Goal: Information Seeking & Learning: Learn about a topic

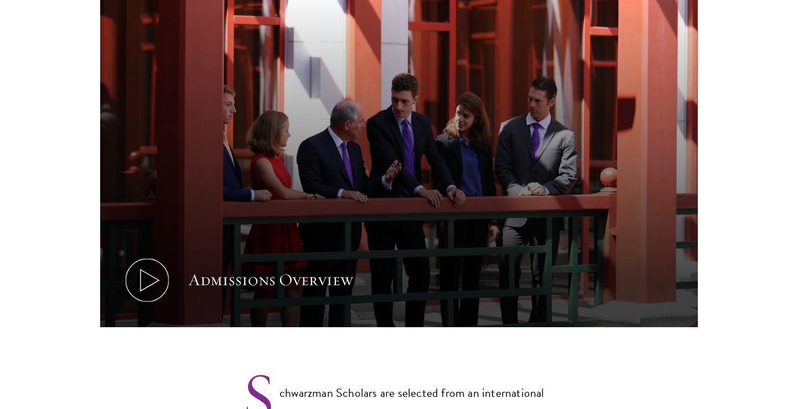
scroll to position [653, 0]
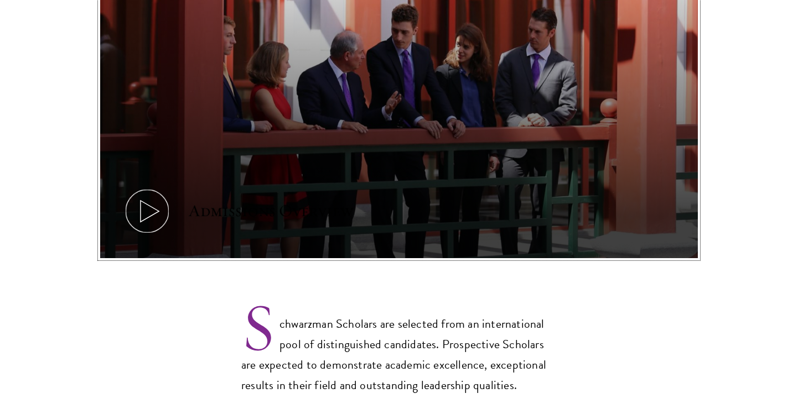
drag, startPoint x: 443, startPoint y: 119, endPoint x: 462, endPoint y: 153, distance: 38.9
click at [462, 153] on button "Admissions Overview" at bounding box center [398, 90] width 597 height 336
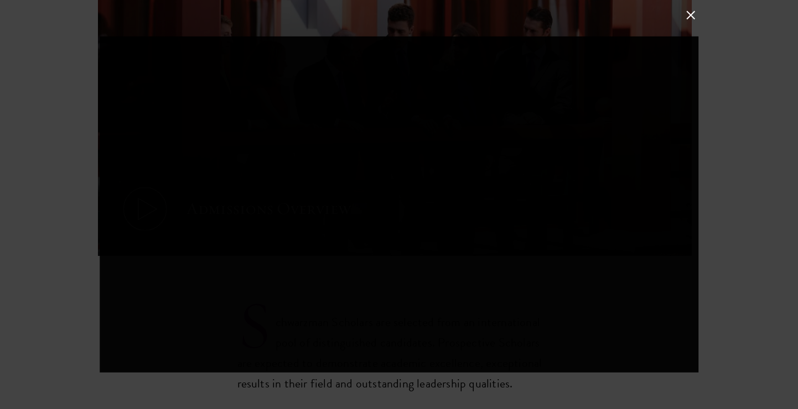
scroll to position [934, 0]
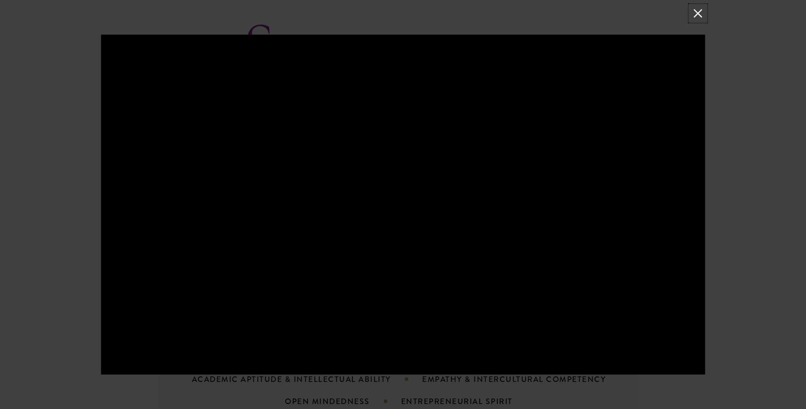
click at [699, 16] on button at bounding box center [697, 13] width 14 height 14
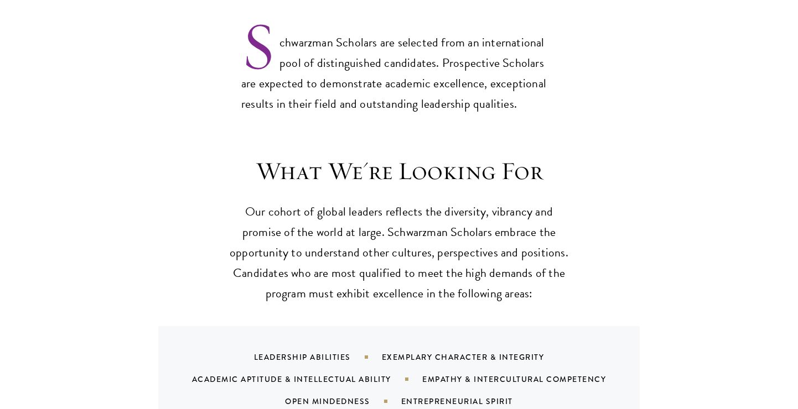
click at [489, 202] on p "Our cohort of global leaders reflects the diversity, vibrancy and promise of th…" at bounding box center [398, 253] width 343 height 102
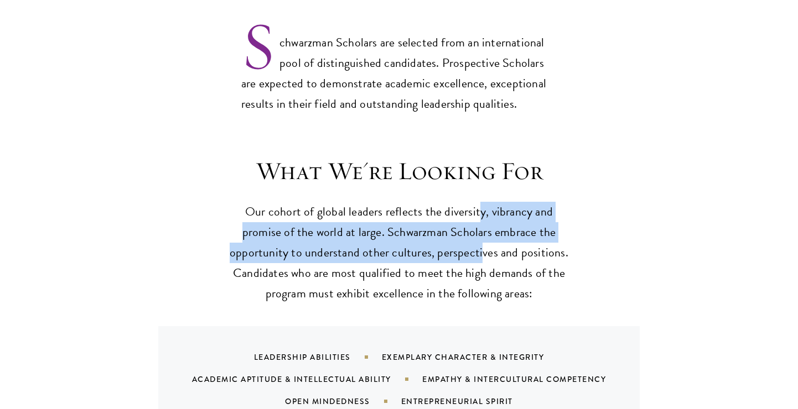
drag, startPoint x: 477, startPoint y: 195, endPoint x: 481, endPoint y: 230, distance: 35.0
click at [481, 230] on p "Our cohort of global leaders reflects the diversity, vibrancy and promise of th…" at bounding box center [398, 253] width 343 height 102
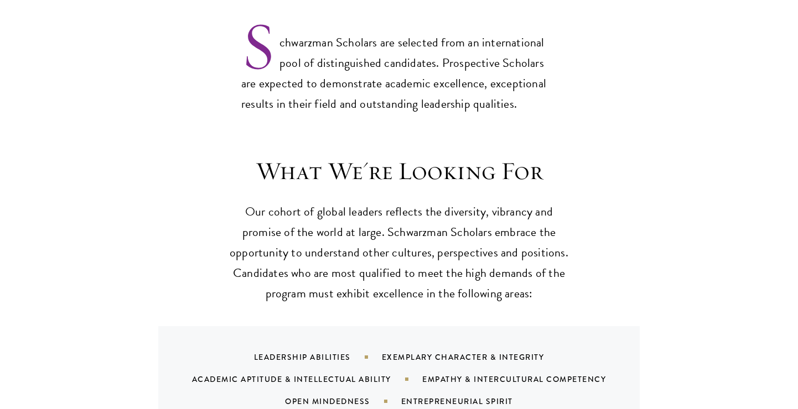
click at [481, 230] on p "Our cohort of global leaders reflects the diversity, vibrancy and promise of th…" at bounding box center [398, 253] width 343 height 102
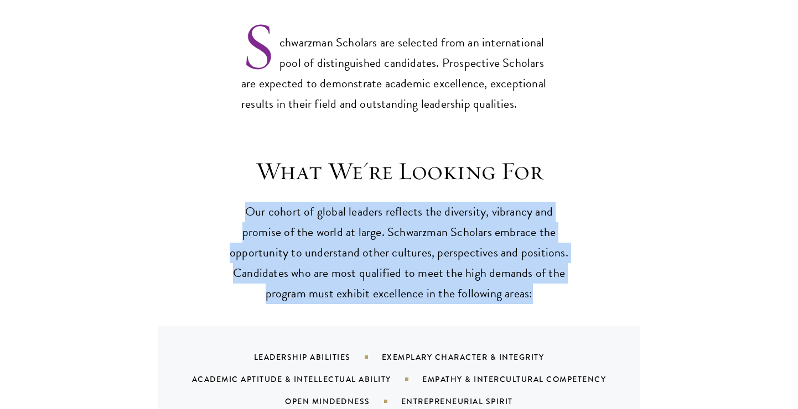
click at [481, 230] on p "Our cohort of global leaders reflects the diversity, vibrancy and promise of th…" at bounding box center [398, 253] width 343 height 102
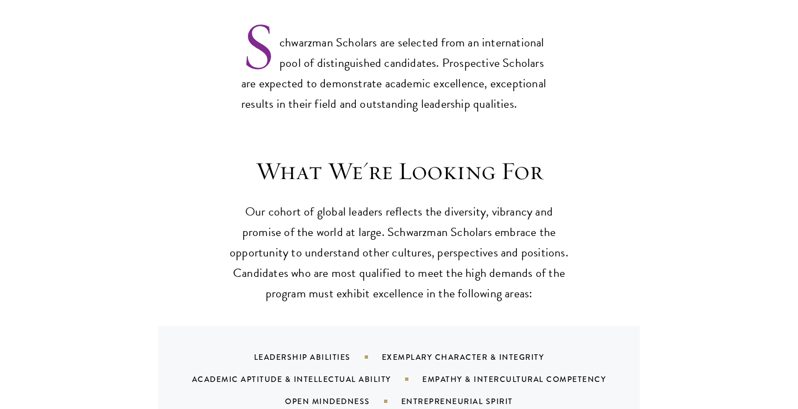
click at [481, 230] on p "Our cohort of global leaders reflects the diversity, vibrancy and promise of th…" at bounding box center [398, 253] width 343 height 102
click at [461, 233] on p "Our cohort of global leaders reflects the diversity, vibrancy and promise of th…" at bounding box center [398, 253] width 343 height 102
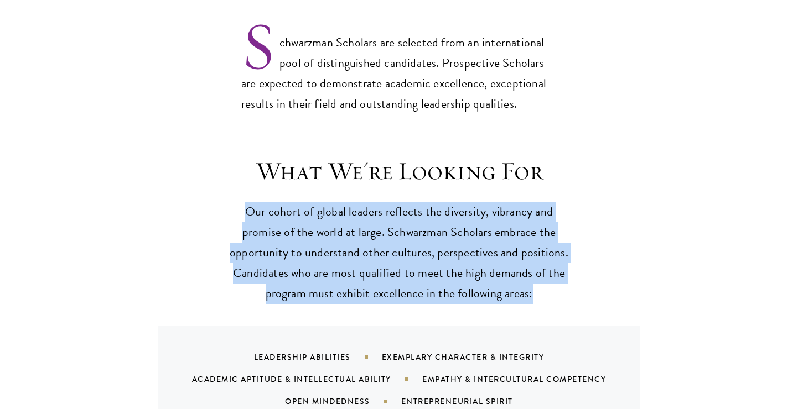
click at [461, 233] on p "Our cohort of global leaders reflects the diversity, vibrancy and promise of th…" at bounding box center [398, 253] width 343 height 102
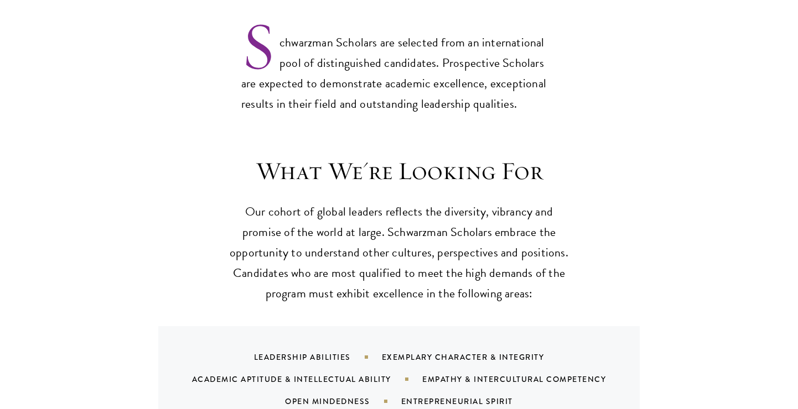
click at [461, 233] on p "Our cohort of global leaders reflects the diversity, vibrancy and promise of th…" at bounding box center [398, 253] width 343 height 102
click at [543, 222] on p "Our cohort of global leaders reflects the diversity, vibrancy and promise of th…" at bounding box center [398, 253] width 343 height 102
click at [422, 225] on p "Our cohort of global leaders reflects the diversity, vibrancy and promise of th…" at bounding box center [398, 253] width 343 height 102
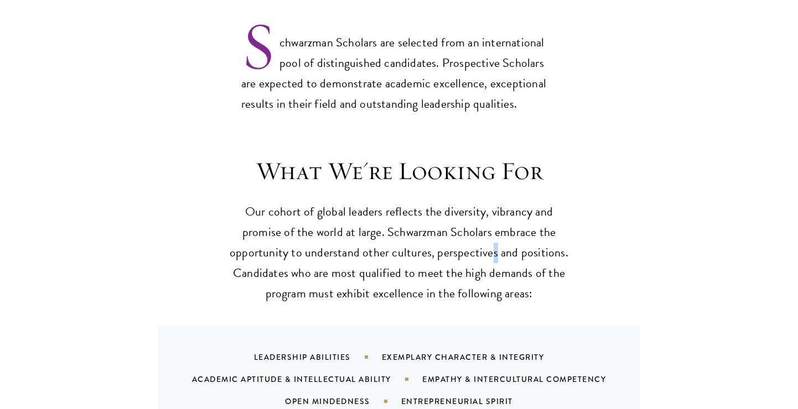
click at [494, 225] on p "Our cohort of global leaders reflects the diversity, vibrancy and promise of th…" at bounding box center [398, 253] width 343 height 102
click at [476, 226] on p "Our cohort of global leaders reflects the diversity, vibrancy and promise of th…" at bounding box center [398, 253] width 343 height 102
click at [539, 225] on p "Our cohort of global leaders reflects the diversity, vibrancy and promise of th…" at bounding box center [398, 253] width 343 height 102
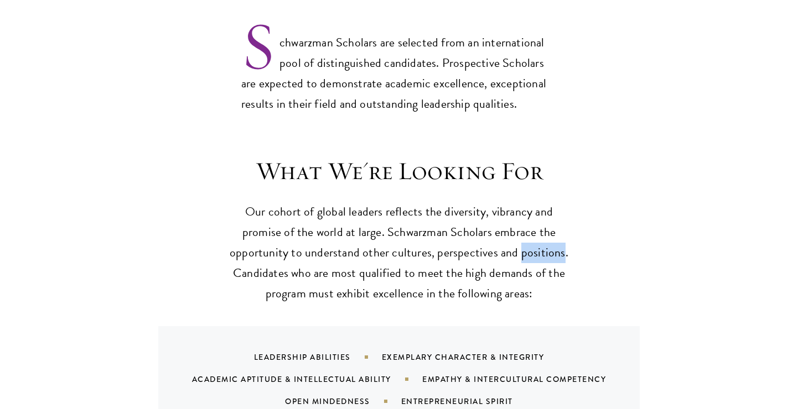
click at [539, 225] on p "Our cohort of global leaders reflects the diversity, vibrancy and promise of th…" at bounding box center [398, 253] width 343 height 102
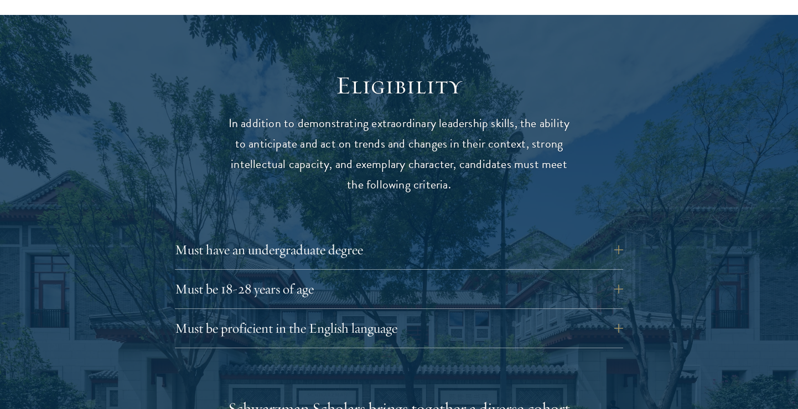
scroll to position [1485, 0]
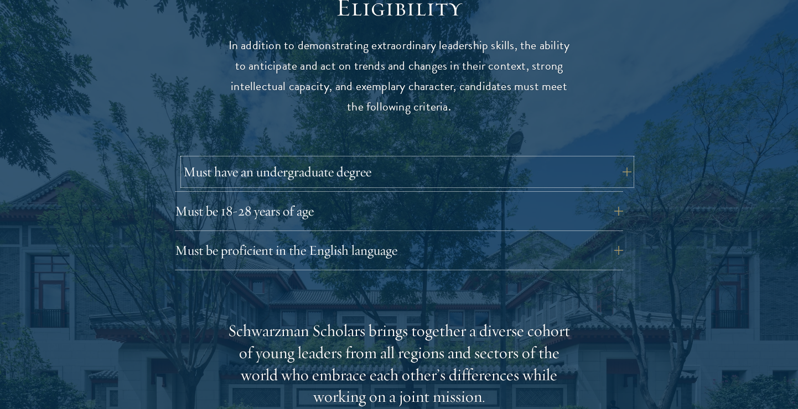
click at [471, 159] on button "Must have an undergraduate degree" at bounding box center [407, 172] width 448 height 27
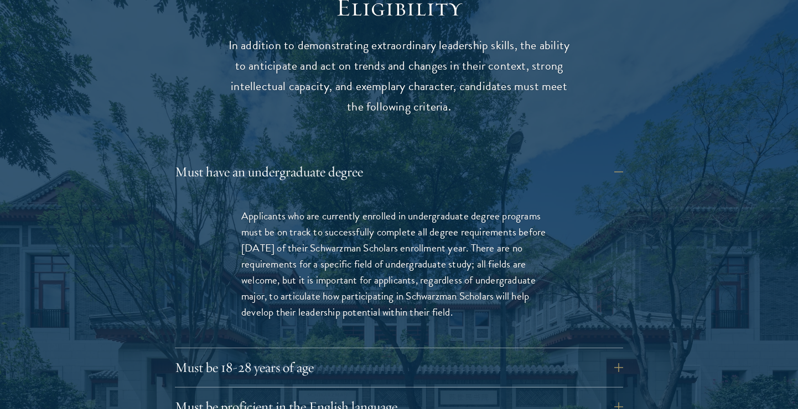
click at [438, 214] on p "Applicants who are currently enrolled in undergraduate degree programs must be …" at bounding box center [398, 264] width 315 height 112
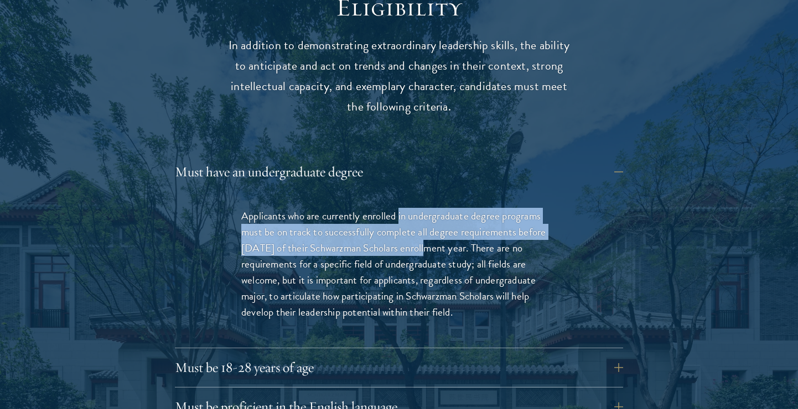
drag, startPoint x: 399, startPoint y: 195, endPoint x: 423, endPoint y: 226, distance: 39.0
click at [423, 226] on p "Applicants who are currently enrolled in undergraduate degree programs must be …" at bounding box center [398, 264] width 315 height 112
click at [423, 227] on p "Applicants who are currently enrolled in undergraduate degree programs must be …" at bounding box center [398, 264] width 315 height 112
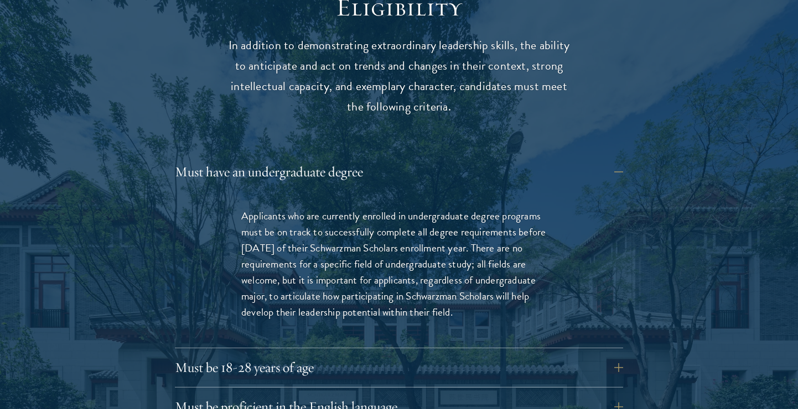
click at [423, 227] on p "Applicants who are currently enrolled in undergraduate degree programs must be …" at bounding box center [398, 264] width 315 height 112
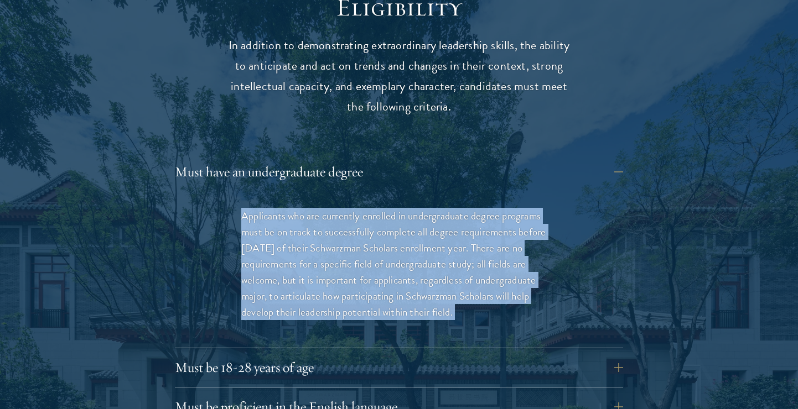
click at [423, 220] on p "Applicants who are currently enrolled in undergraduate degree programs must be …" at bounding box center [398, 264] width 315 height 112
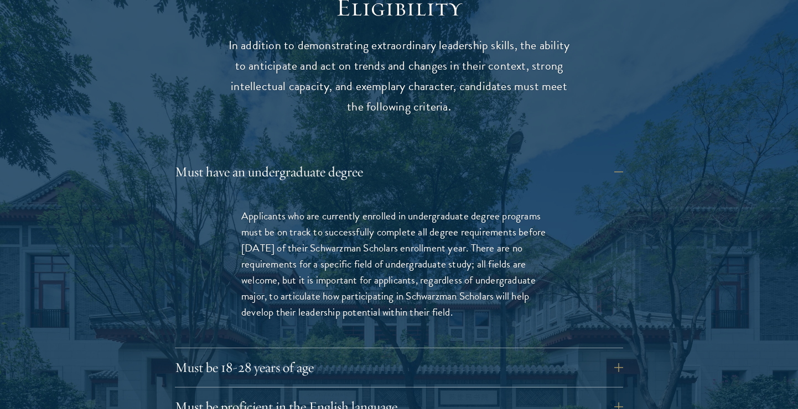
click at [423, 220] on p "Applicants who are currently enrolled in undergraduate degree programs must be …" at bounding box center [398, 264] width 315 height 112
click at [404, 166] on div "Must have an undergraduate degree Applicants who are currently enrolled in unde…" at bounding box center [399, 254] width 448 height 190
click at [387, 159] on button "Must have an undergraduate degree" at bounding box center [407, 172] width 448 height 27
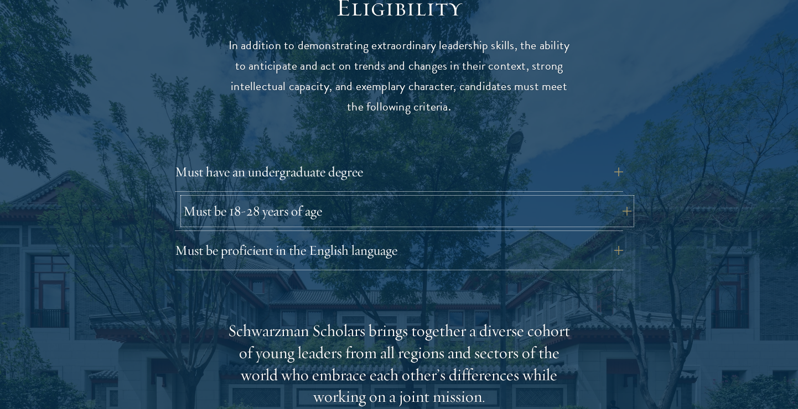
click at [386, 198] on button "Must be 18-28 years of age" at bounding box center [407, 211] width 448 height 27
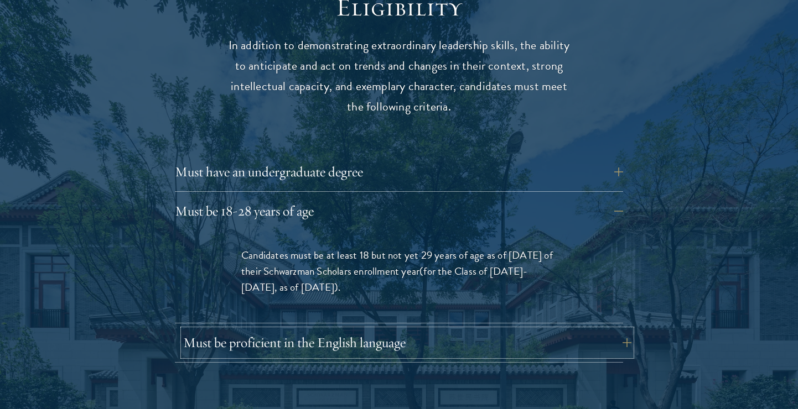
click at [408, 330] on button "Must be proficient in the English language" at bounding box center [407, 343] width 448 height 27
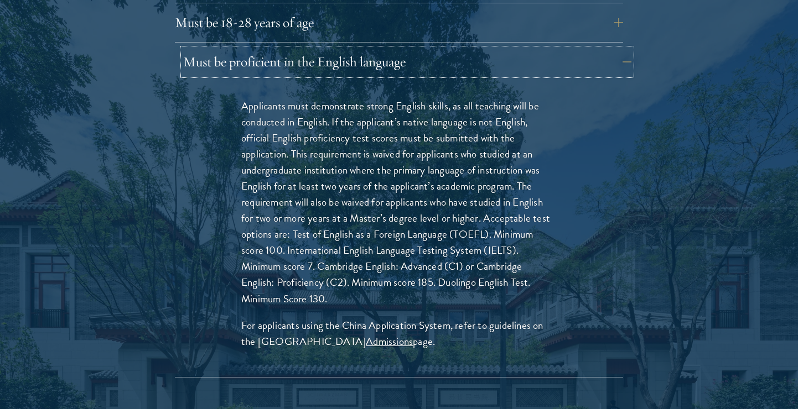
scroll to position [1675, 0]
click at [420, 221] on p "Applicants must demonstrate strong English skills, as all teaching will be cond…" at bounding box center [398, 201] width 315 height 209
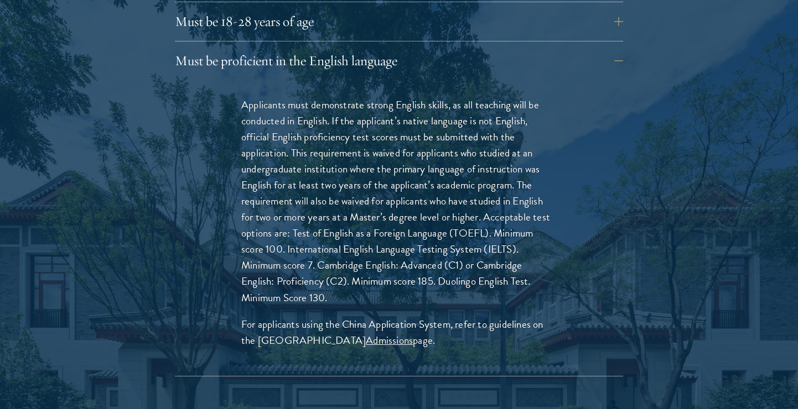
click at [420, 221] on p "Applicants must demonstrate strong English skills, as all teaching will be cond…" at bounding box center [398, 201] width 315 height 209
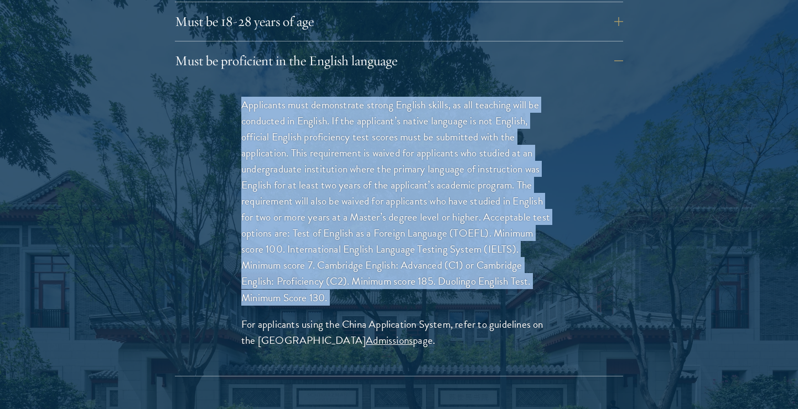
click at [420, 221] on p "Applicants must demonstrate strong English skills, as all teaching will be cond…" at bounding box center [398, 201] width 315 height 209
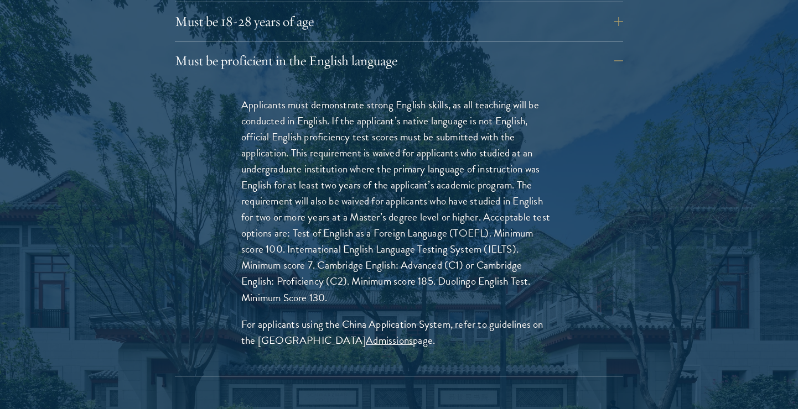
click at [420, 221] on p "Applicants must demonstrate strong English skills, as all teaching will be cond…" at bounding box center [398, 201] width 315 height 209
click at [363, 48] on button "Must be proficient in the English language" at bounding box center [407, 61] width 448 height 27
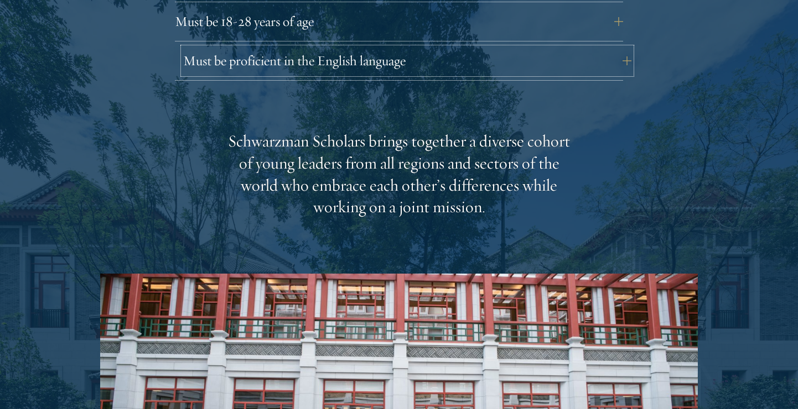
click at [349, 48] on button "Must be proficient in the English language" at bounding box center [407, 61] width 448 height 27
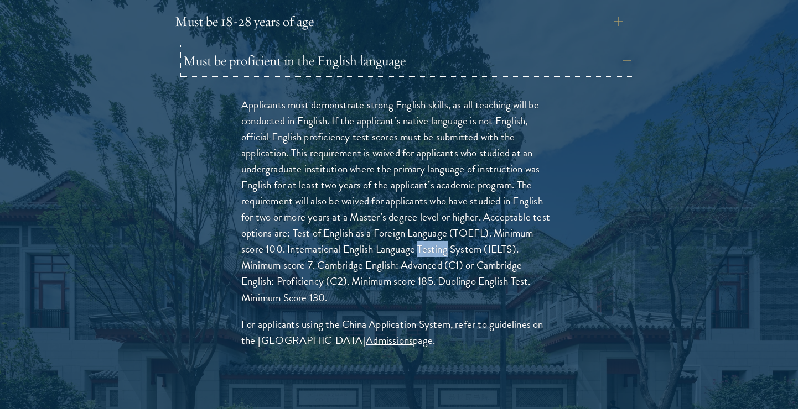
click at [372, 48] on button "Must be proficient in the English language" at bounding box center [407, 61] width 448 height 27
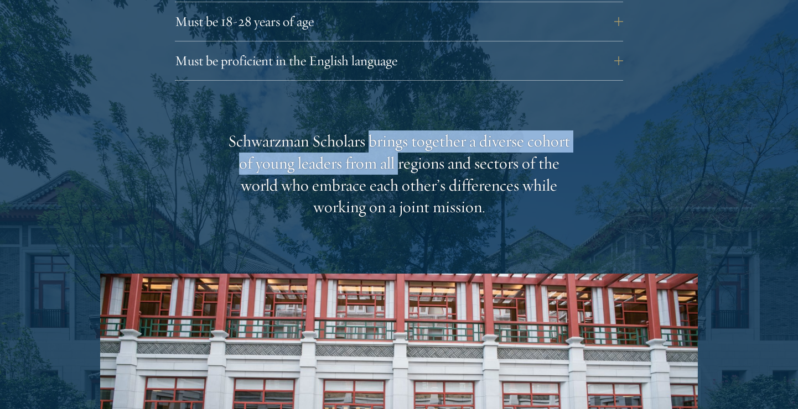
drag, startPoint x: 373, startPoint y: 121, endPoint x: 415, endPoint y: 156, distance: 55.0
click at [414, 155] on div "Schwarzman Scholars brings together a diverse cohort of young leaders from all …" at bounding box center [398, 175] width 343 height 89
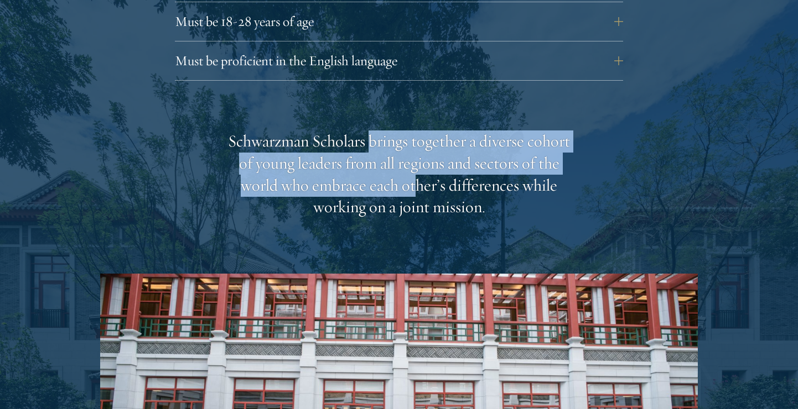
click at [415, 156] on div "Schwarzman Scholars brings together a diverse cohort of young leaders from all …" at bounding box center [398, 175] width 343 height 89
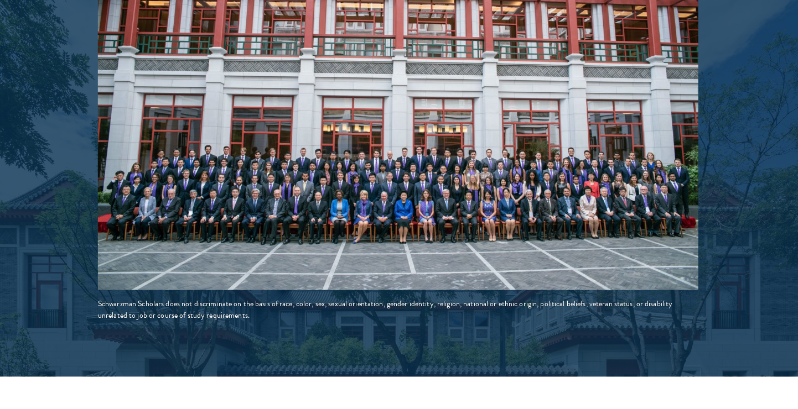
scroll to position [1958, 0]
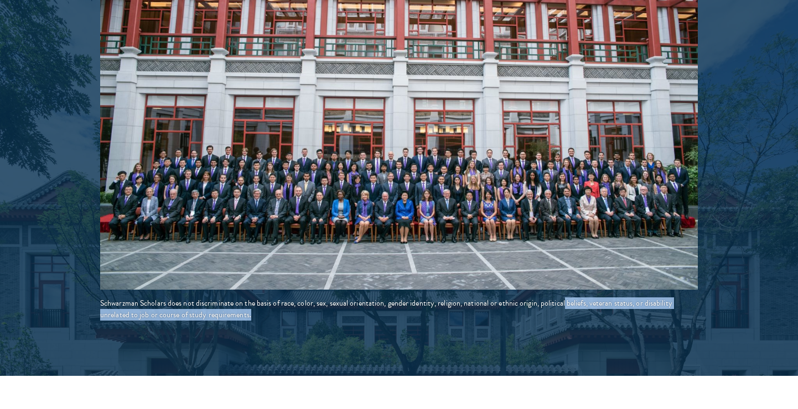
drag, startPoint x: 563, startPoint y: 283, endPoint x: 573, endPoint y: 294, distance: 14.9
click at [573, 298] on div "Schwarzman Scholars does not discriminate on the basis of race, color, sex, sex…" at bounding box center [398, 309] width 597 height 23
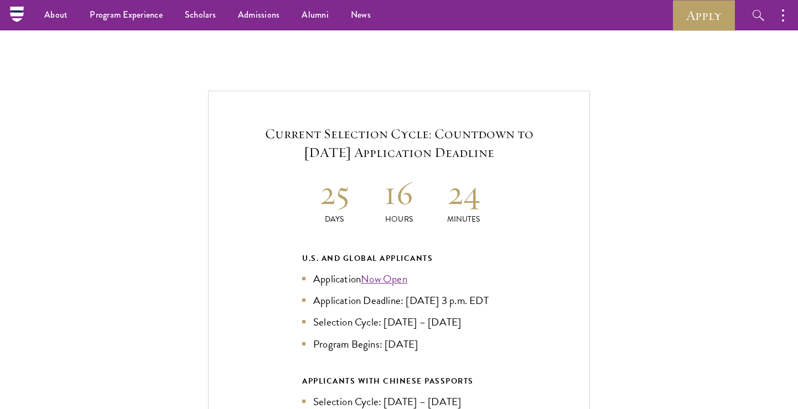
scroll to position [2307, 0]
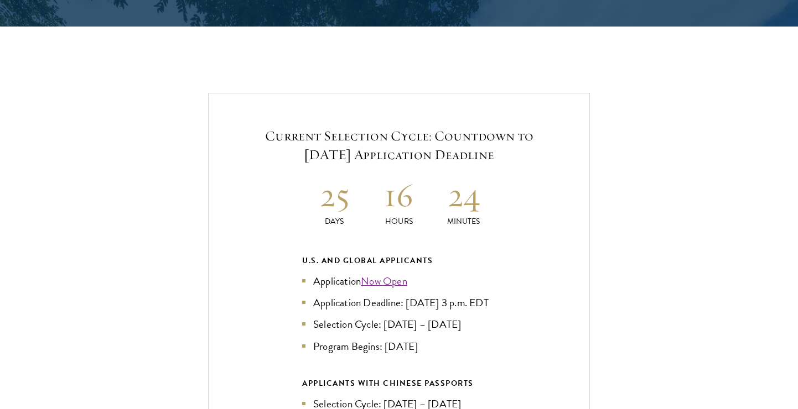
click at [420, 127] on h5 "Current Selection Cycle: Countdown to September 10, 2025 Application Deadline" at bounding box center [399, 146] width 314 height 38
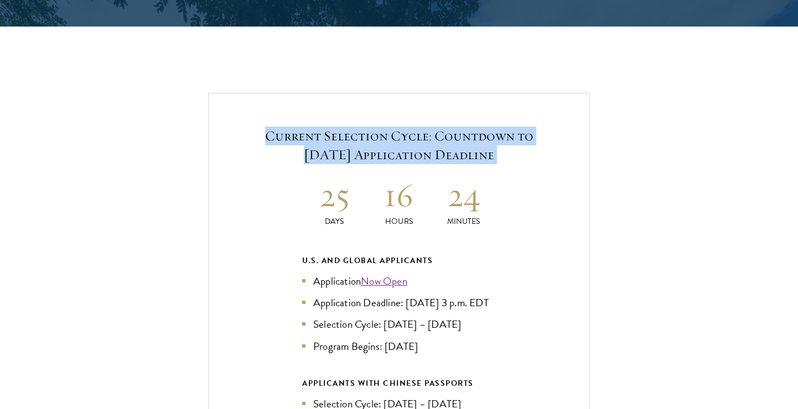
click at [417, 127] on h5 "Current Selection Cycle: Countdown to September 10, 2025 Application Deadline" at bounding box center [399, 146] width 314 height 38
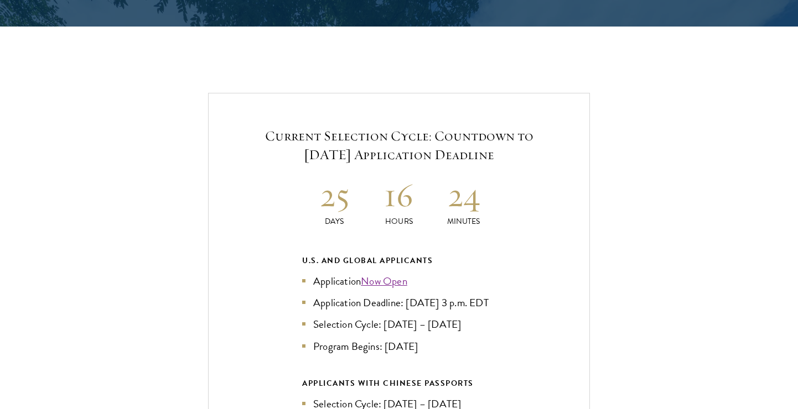
click at [417, 127] on h5 "Current Selection Cycle: Countdown to September 10, 2025 Application Deadline" at bounding box center [399, 146] width 314 height 38
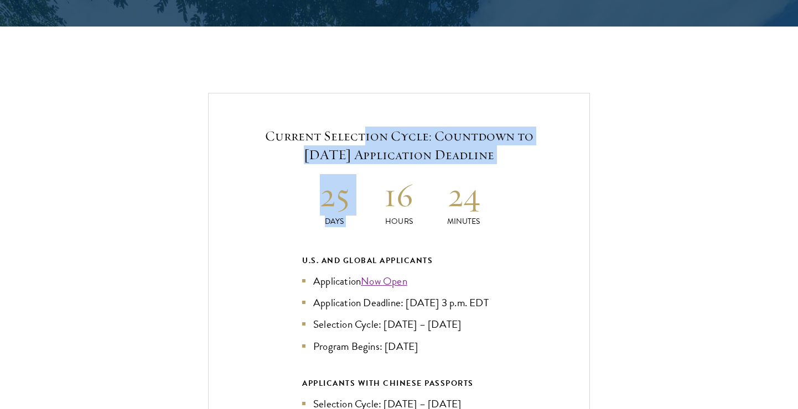
drag, startPoint x: 367, startPoint y: 114, endPoint x: 410, endPoint y: 147, distance: 54.0
click at [414, 147] on div "Current Selection Cycle: Countdown to September 10, 2025 Application Deadline 2…" at bounding box center [399, 328] width 382 height 471
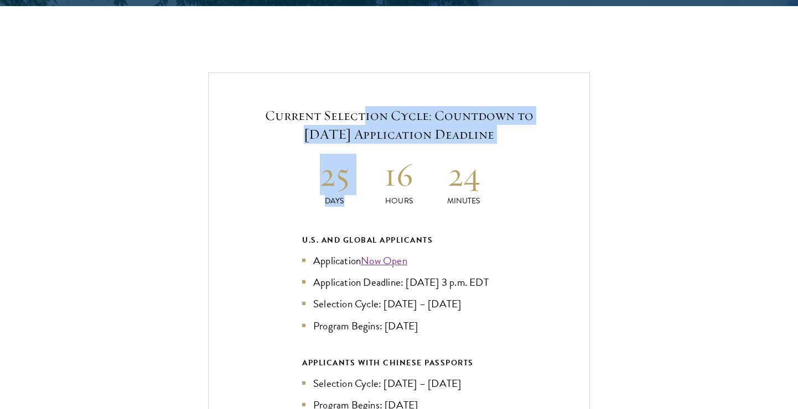
scroll to position [2328, 0]
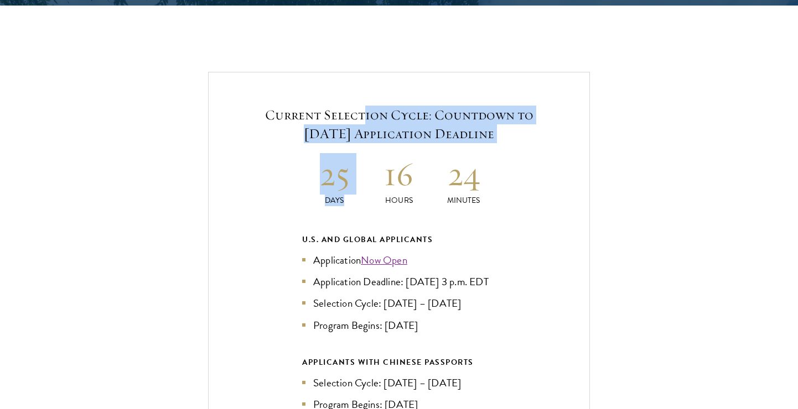
drag, startPoint x: 386, startPoint y: 320, endPoint x: 450, endPoint y: 320, distance: 64.7
click at [450, 320] on li "Program Begins: Aug 2026" at bounding box center [399, 326] width 194 height 16
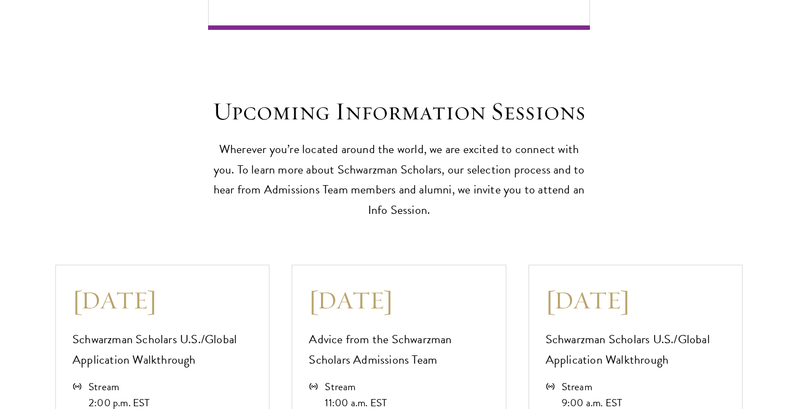
scroll to position [2844, 0]
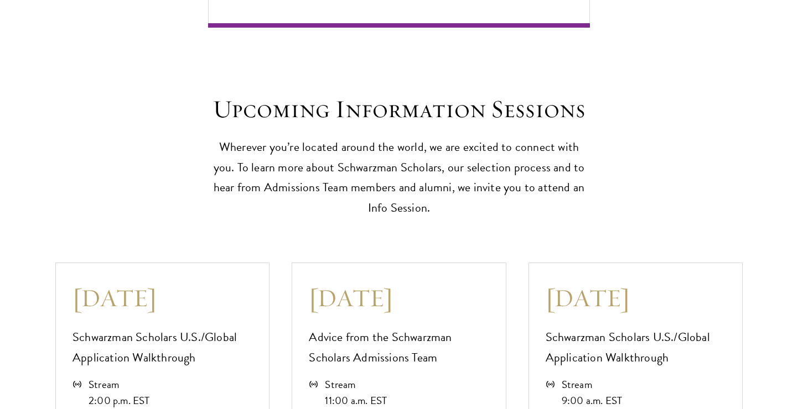
click at [436, 163] on p "Wherever you’re located around the world, we are excited to connect with you. T…" at bounding box center [399, 178] width 382 height 82
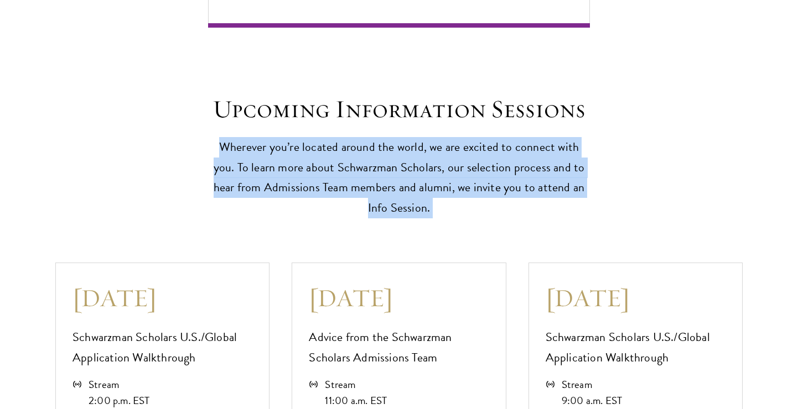
click at [436, 163] on p "Wherever you’re located around the world, we are excited to connect with you. T…" at bounding box center [399, 178] width 382 height 82
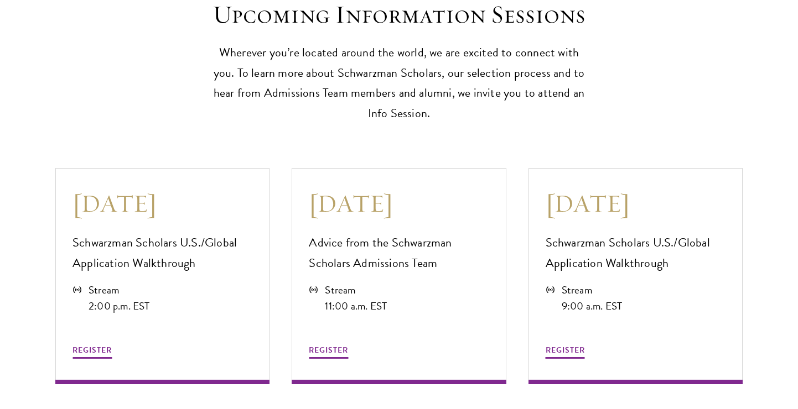
scroll to position [2939, 0]
click at [347, 65] on p "Wherever you’re located around the world, we are excited to connect with you. T…" at bounding box center [399, 83] width 382 height 82
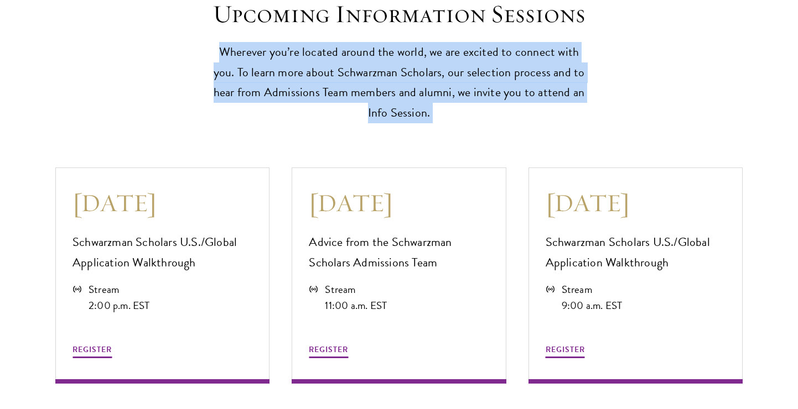
click at [347, 65] on p "Wherever you’re located around the world, we are excited to connect with you. T…" at bounding box center [399, 83] width 382 height 82
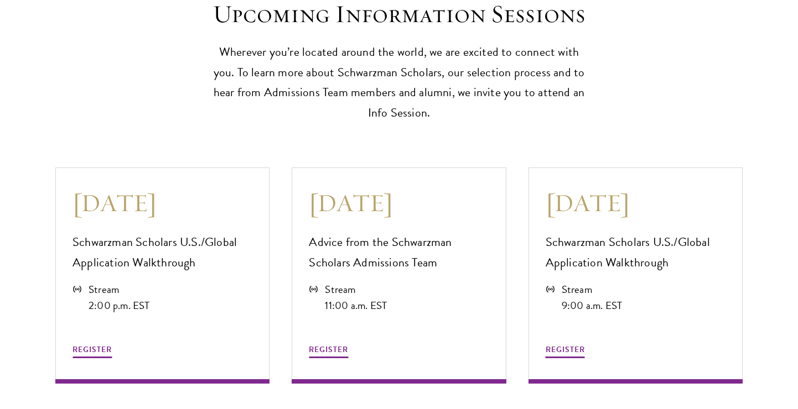
click at [347, 65] on p "Wherever you’re located around the world, we are excited to connect with you. T…" at bounding box center [399, 83] width 382 height 82
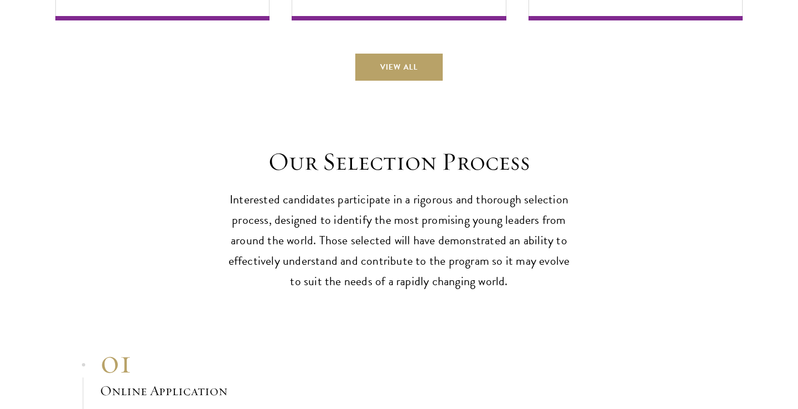
scroll to position [3303, 0]
click at [355, 224] on p "Interested candidates participate in a rigorous and thorough selection process,…" at bounding box center [398, 240] width 343 height 102
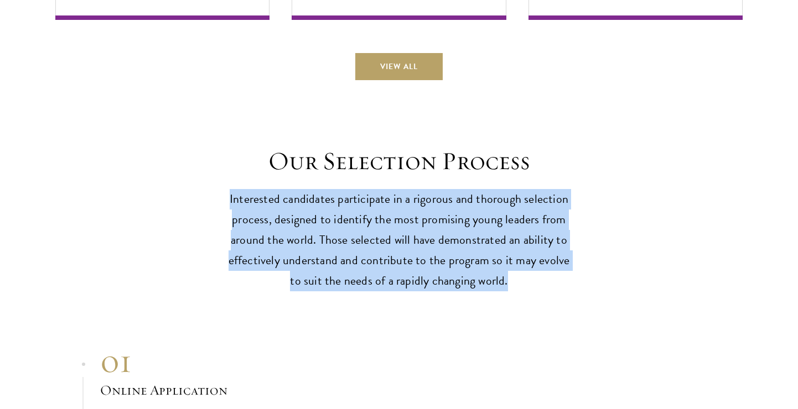
click at [355, 224] on p "Interested candidates participate in a rigorous and thorough selection process,…" at bounding box center [398, 240] width 343 height 102
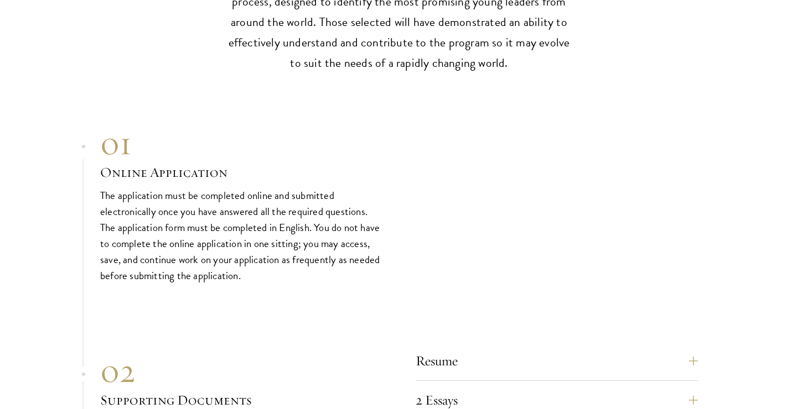
scroll to position [3693, 0]
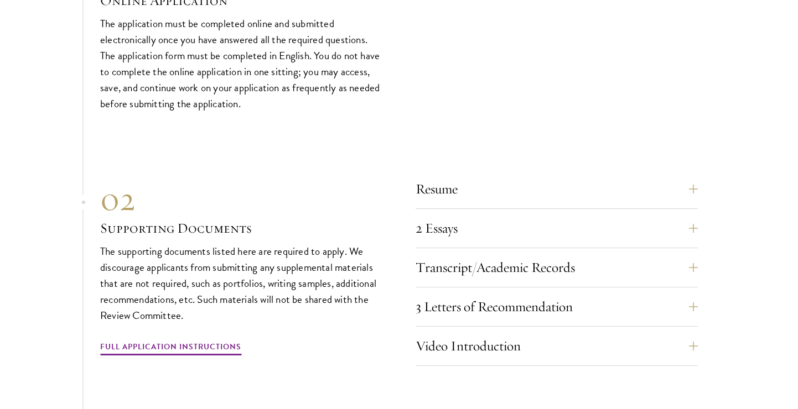
click at [316, 228] on h3 "Supporting Documents" at bounding box center [241, 228] width 282 height 19
click at [312, 243] on p "The supporting documents listed here are required to apply. We discourage appli…" at bounding box center [241, 283] width 282 height 80
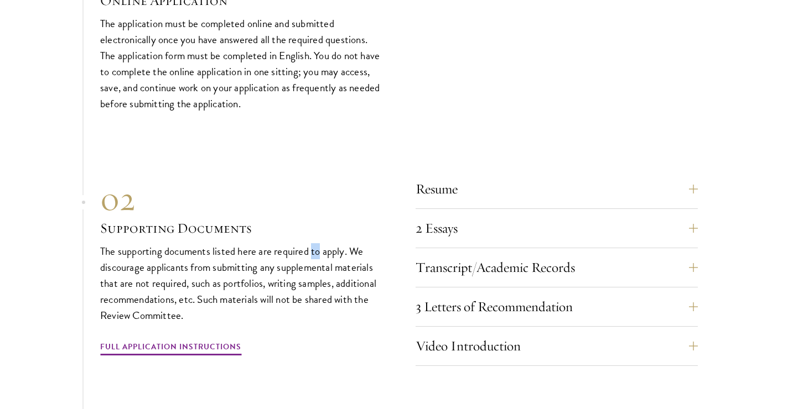
click at [312, 243] on p "The supporting documents listed here are required to apply. We discourage appli…" at bounding box center [241, 283] width 282 height 80
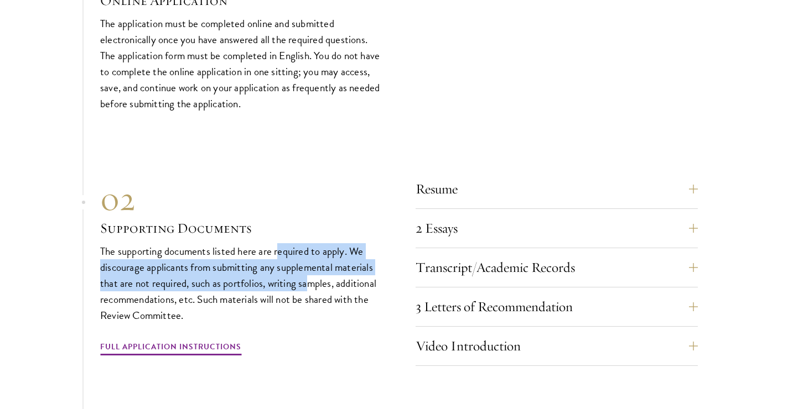
drag, startPoint x: 277, startPoint y: 241, endPoint x: 309, endPoint y: 282, distance: 51.6
click at [309, 282] on p "The supporting documents listed here are required to apply. We discourage appli…" at bounding box center [241, 283] width 282 height 80
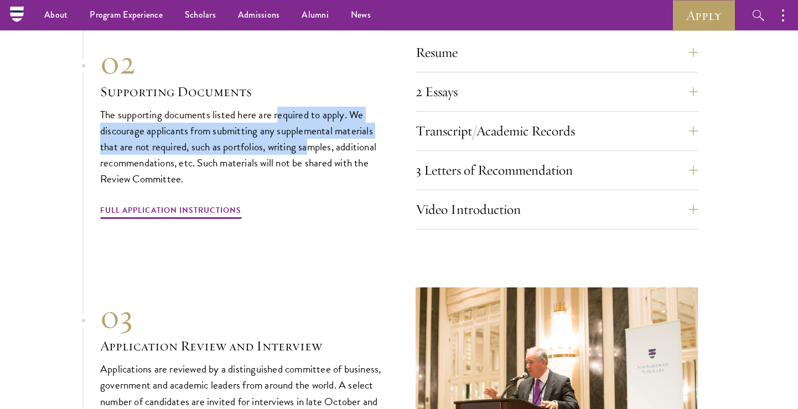
scroll to position [3794, 0]
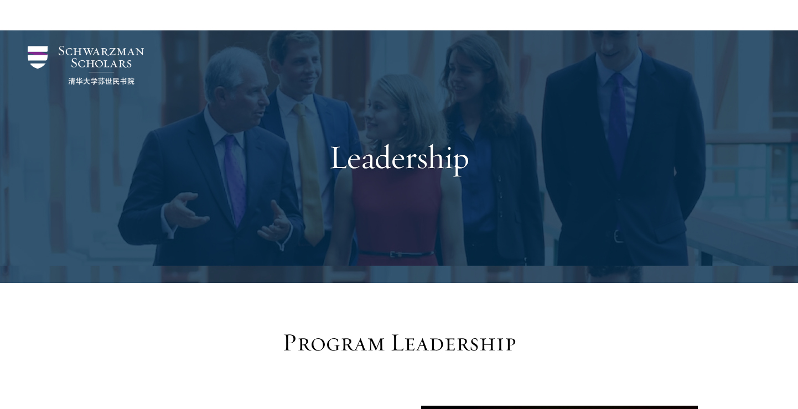
scroll to position [287, 0]
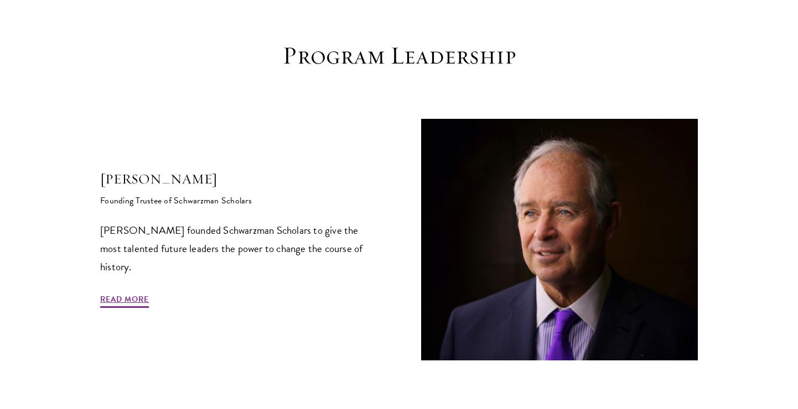
click at [334, 247] on p "Stephen A. Schwarzman founded Schwarzman Scholars to give the most talented fut…" at bounding box center [238, 248] width 277 height 55
click at [331, 247] on p "Stephen A. Schwarzman founded Schwarzman Scholars to give the most talented fut…" at bounding box center [238, 248] width 277 height 55
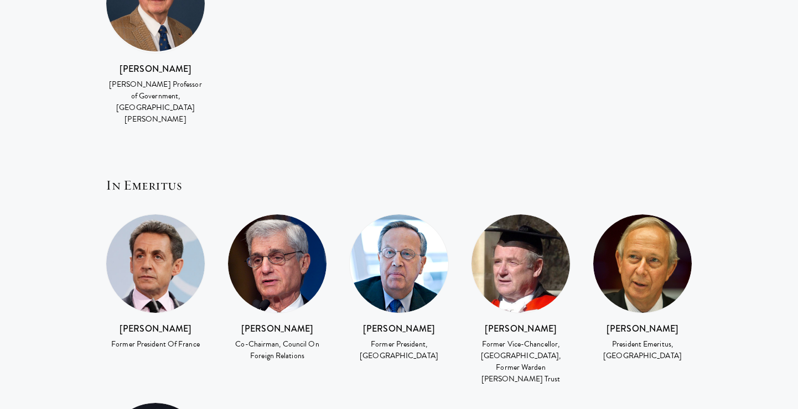
scroll to position [2080, 0]
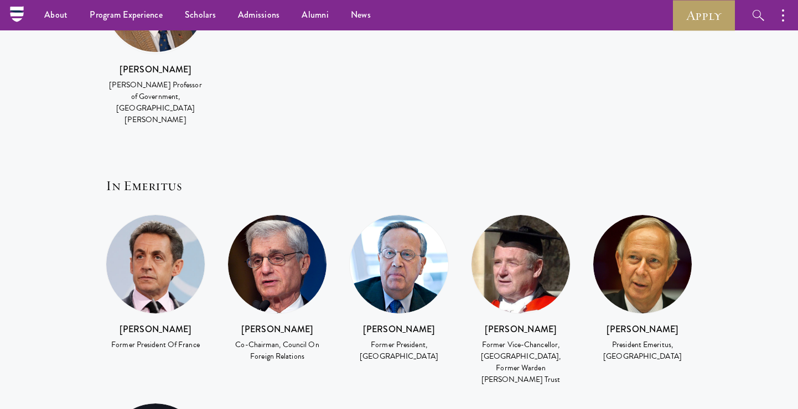
click at [548, 339] on div "Former Vice-Chancellor, University Of Oxford, Former Warden Rhodes Trust" at bounding box center [521, 362] width 100 height 46
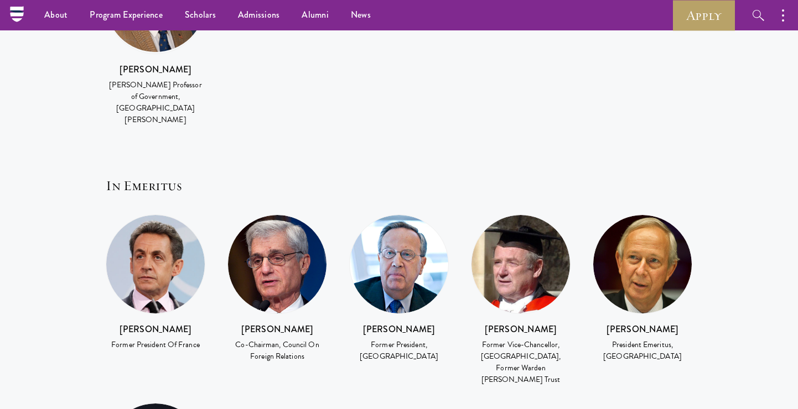
click at [548, 339] on div "Former Vice-Chancellor, University Of Oxford, Former Warden Rhodes Trust" at bounding box center [521, 362] width 100 height 46
click at [542, 339] on div "Former Vice-Chancellor, University Of Oxford, Former Warden Rhodes Trust" at bounding box center [521, 362] width 100 height 46
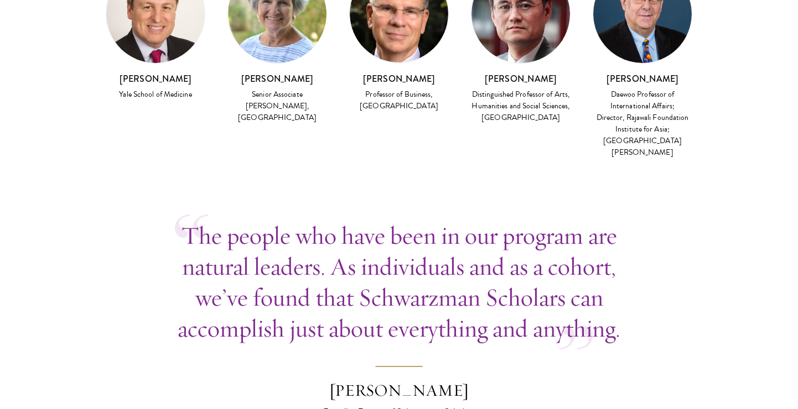
scroll to position [3121, 0]
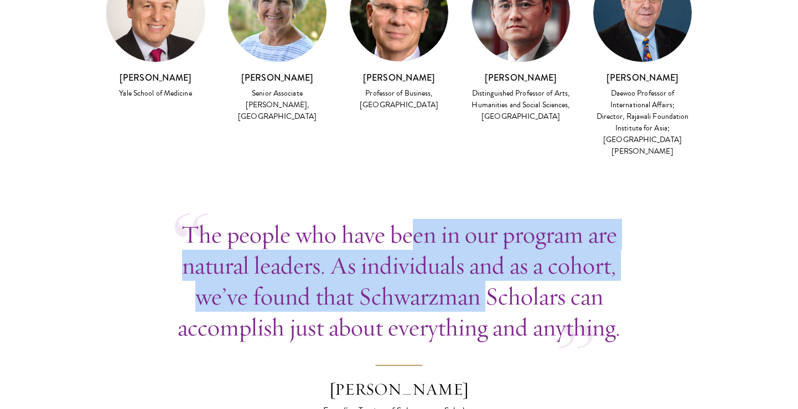
drag, startPoint x: 411, startPoint y: 123, endPoint x: 484, endPoint y: 192, distance: 100.6
click at [487, 219] on p "The people who have been in our program are natural leaders. As individuals and…" at bounding box center [399, 281] width 448 height 124
click at [484, 219] on p "The people who have been in our program are natural leaders. As individuals and…" at bounding box center [399, 281] width 448 height 124
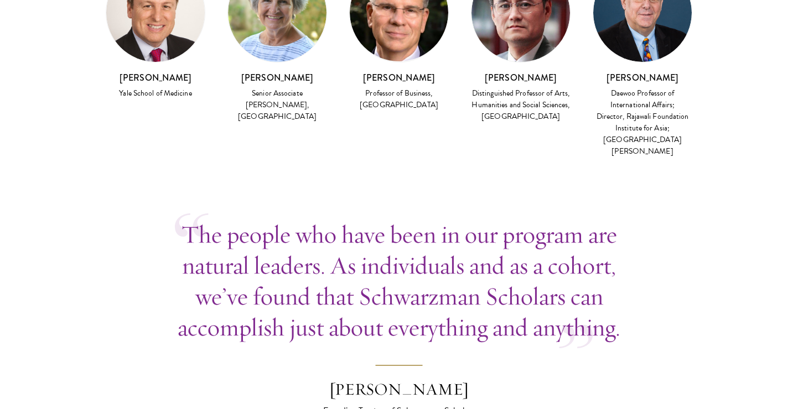
click at [484, 219] on p "The people who have been in our program are natural leaders. As individuals and…" at bounding box center [399, 281] width 448 height 124
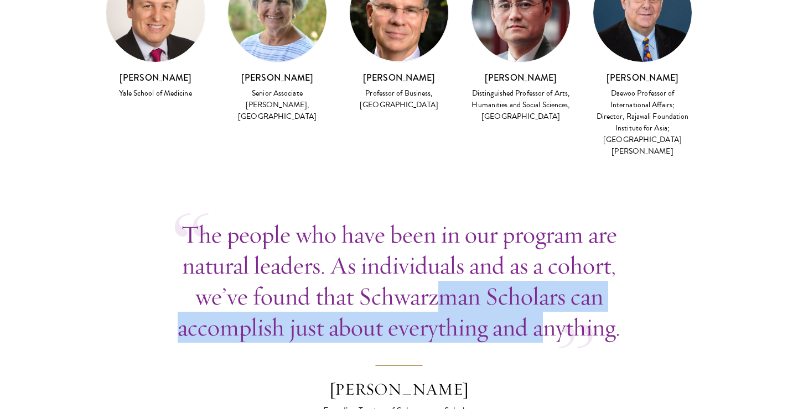
drag, startPoint x: 436, startPoint y: 188, endPoint x: 543, endPoint y: 226, distance: 113.4
click at [543, 226] on p "The people who have been in our program are natural leaders. As individuals and…" at bounding box center [399, 281] width 448 height 124
click at [532, 219] on p "The people who have been in our program are natural leaders. As individuals and…" at bounding box center [399, 281] width 448 height 124
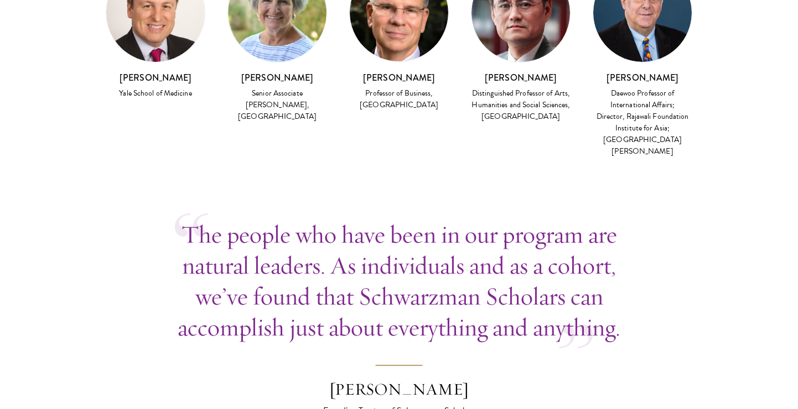
click at [532, 219] on p "The people who have been in our program are natural leaders. As individuals and…" at bounding box center [399, 281] width 448 height 124
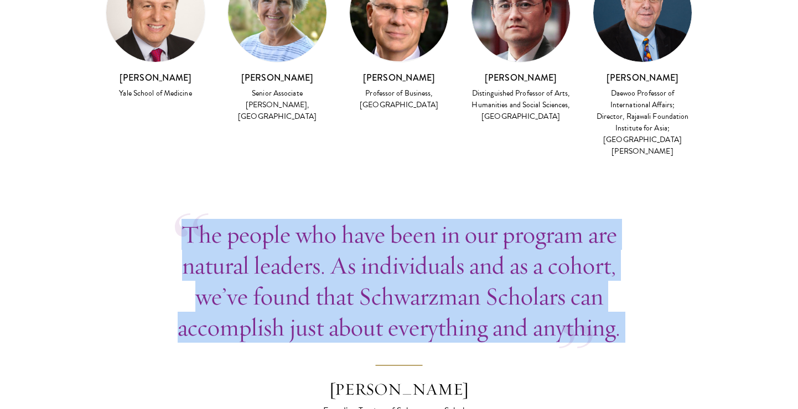
click at [532, 219] on p "The people who have been in our program are natural leaders. As individuals and…" at bounding box center [399, 281] width 448 height 124
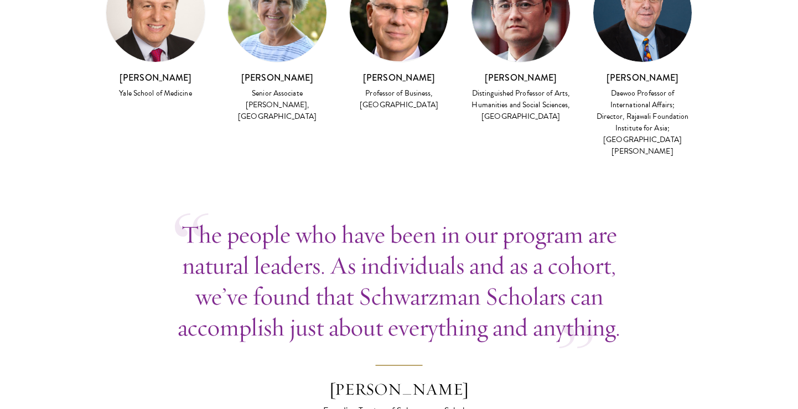
click at [532, 219] on p "The people who have been in our program are natural leaders. As individuals and…" at bounding box center [399, 281] width 448 height 124
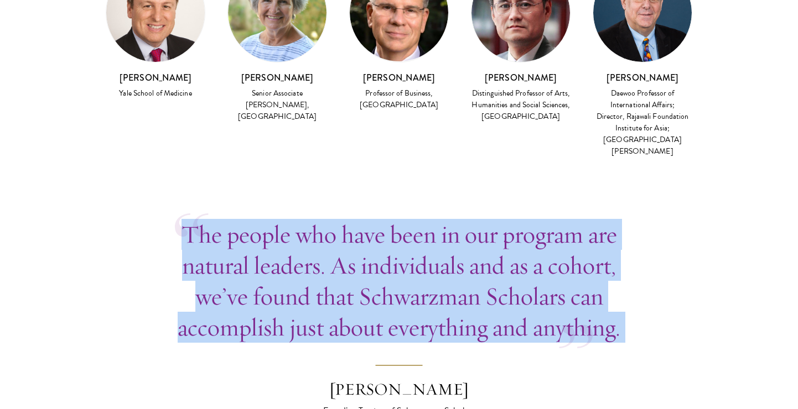
click at [457, 219] on p "The people who have been in our program are natural leaders. As individuals and…" at bounding box center [399, 281] width 448 height 124
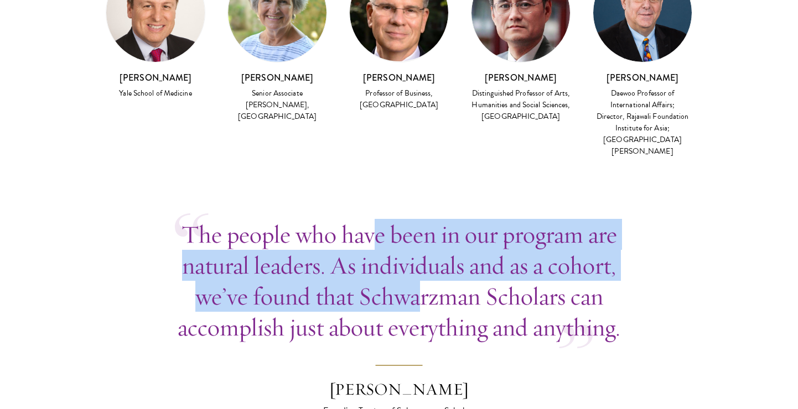
drag, startPoint x: 371, startPoint y: 115, endPoint x: 415, endPoint y: 172, distance: 71.8
click at [417, 219] on p "The people who have been in our program are natural leaders. As individuals and…" at bounding box center [399, 281] width 448 height 124
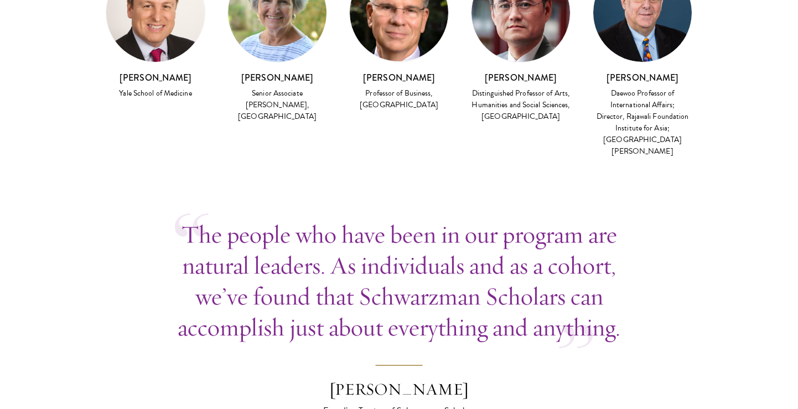
click at [275, 219] on p "The people who have been in our program are natural leaders. As individuals and…" at bounding box center [399, 281] width 448 height 124
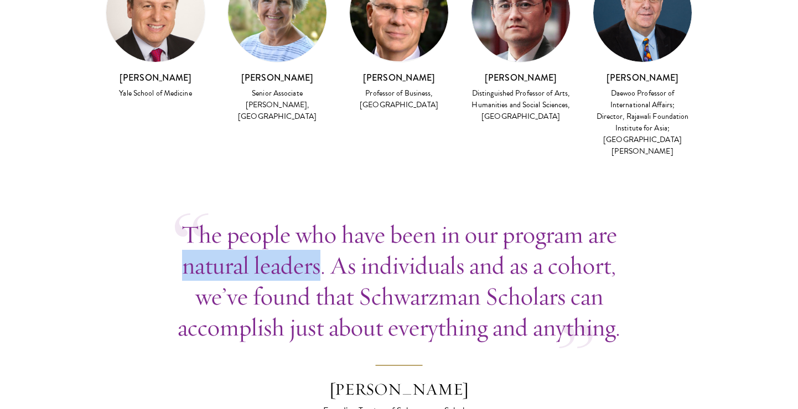
drag, startPoint x: 321, startPoint y: 151, endPoint x: 151, endPoint y: 151, distance: 170.4
click at [151, 219] on section "The people who have been in our program are natural leaders. As individuals and…" at bounding box center [399, 382] width 798 height 326
click at [294, 219] on p "The people who have been in our program are natural leaders. As individuals and…" at bounding box center [399, 281] width 448 height 124
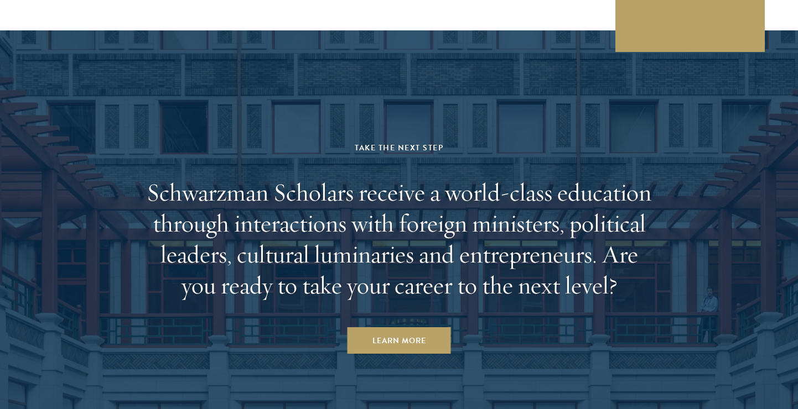
scroll to position [3705, 0]
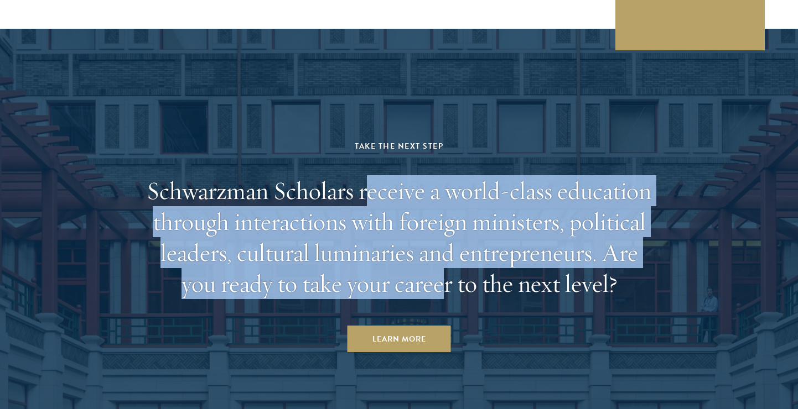
drag, startPoint x: 365, startPoint y: 80, endPoint x: 440, endPoint y: 167, distance: 114.5
click at [440, 175] on h2 "Schwarzman Scholars receive a world-class education through interactions with f…" at bounding box center [399, 237] width 514 height 124
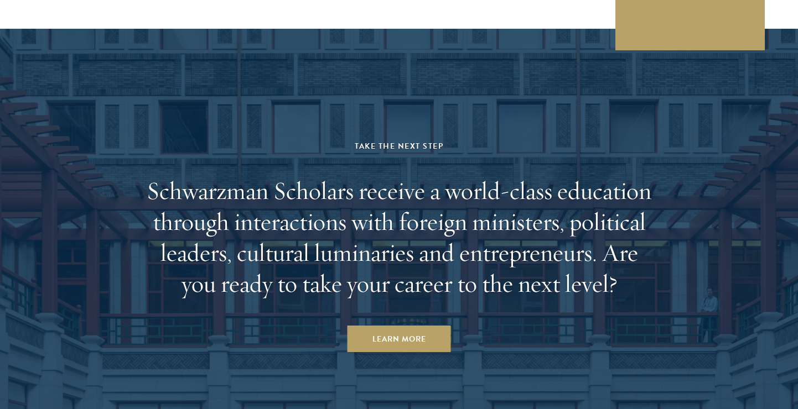
scroll to position [3711, 0]
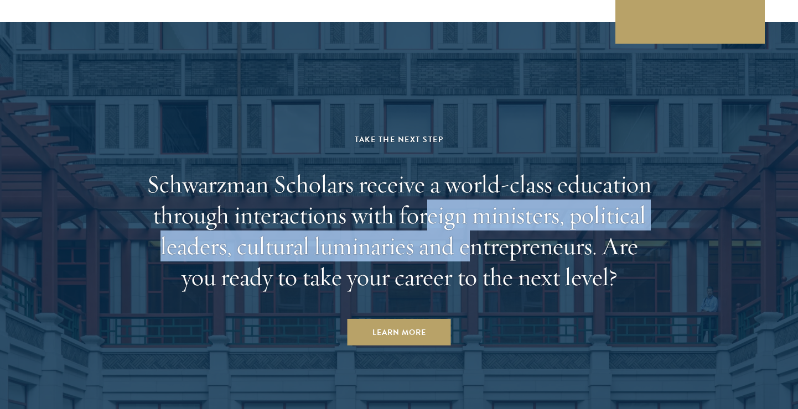
drag, startPoint x: 430, startPoint y: 101, endPoint x: 466, endPoint y: 145, distance: 56.6
click at [466, 169] on h2 "Schwarzman Scholars receive a world-class education through interactions with f…" at bounding box center [399, 231] width 514 height 124
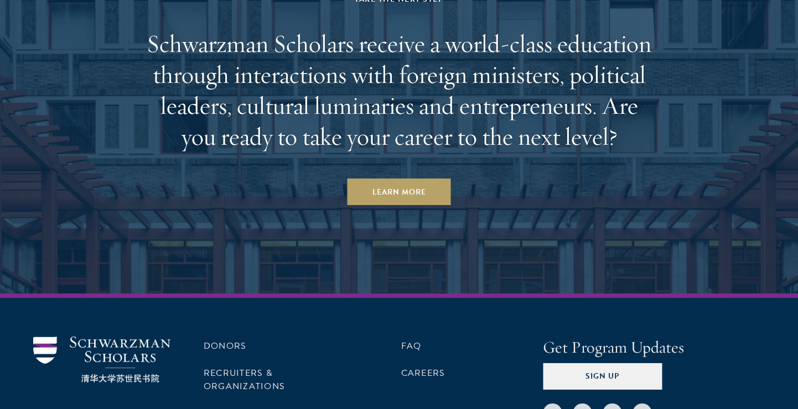
scroll to position [3864, 0]
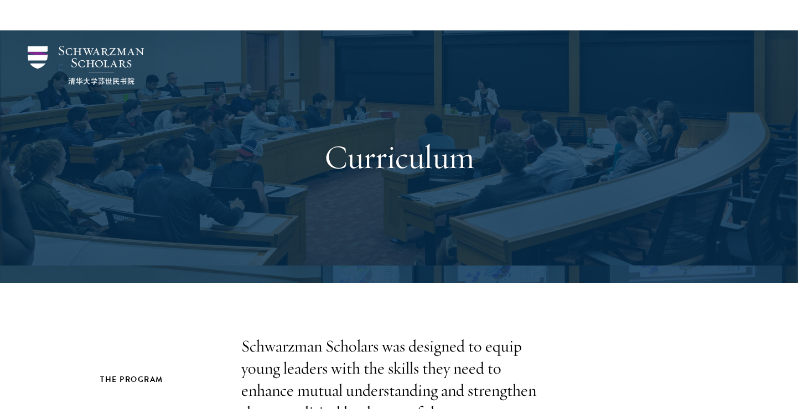
scroll to position [132, 0]
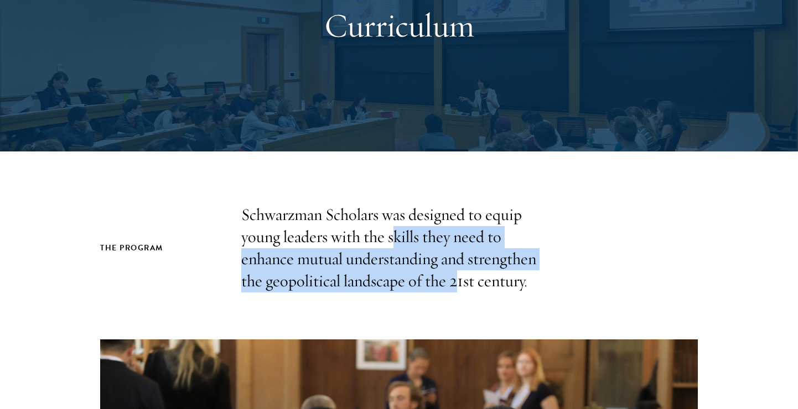
drag, startPoint x: 391, startPoint y: 233, endPoint x: 456, endPoint y: 274, distance: 77.5
click at [457, 274] on p "Schwarzman Scholars was designed to equip young leaders with the skills they ne…" at bounding box center [398, 248] width 315 height 89
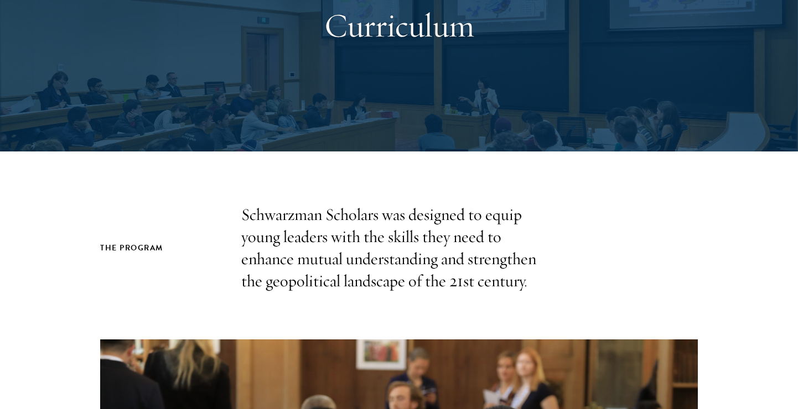
click at [480, 278] on p "Schwarzman Scholars was designed to equip young leaders with the skills they ne…" at bounding box center [398, 248] width 315 height 89
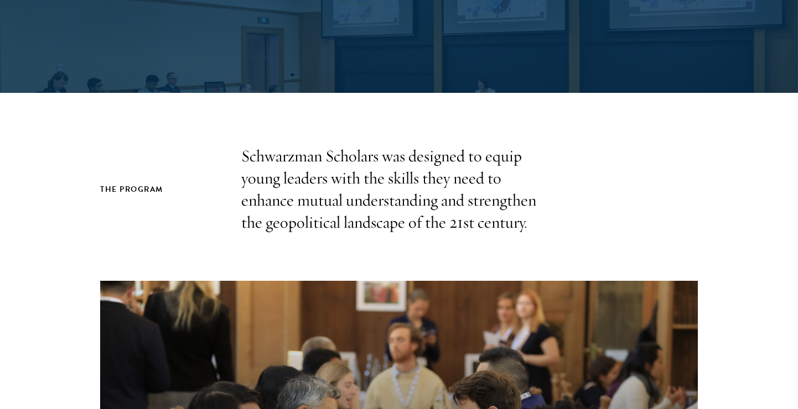
scroll to position [191, 0]
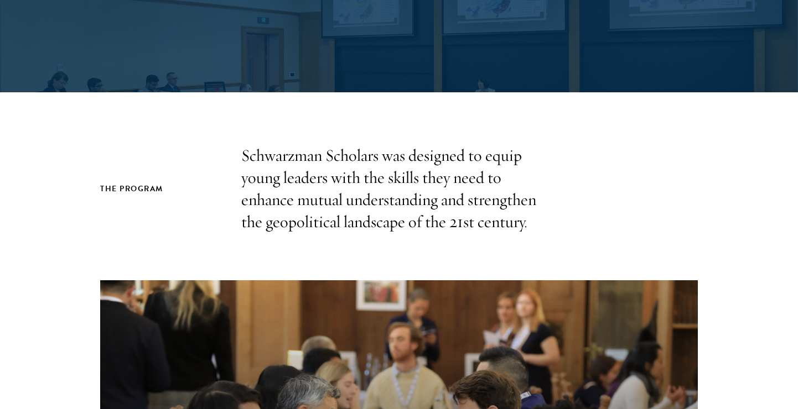
click at [487, 202] on p "Schwarzman Scholars was designed to equip young leaders with the skills they ne…" at bounding box center [398, 189] width 315 height 89
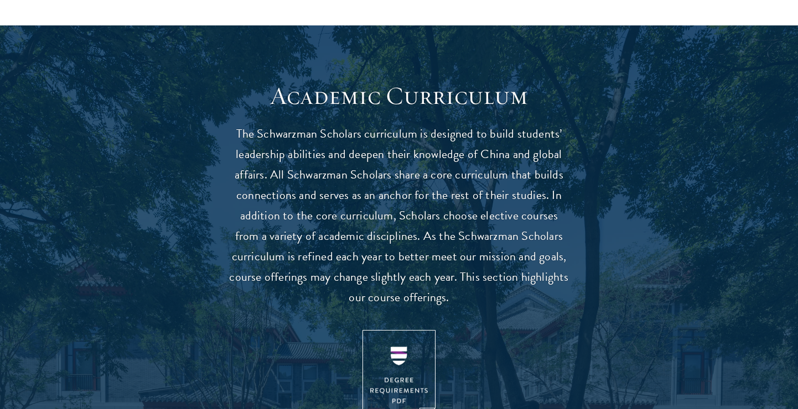
scroll to position [906, 0]
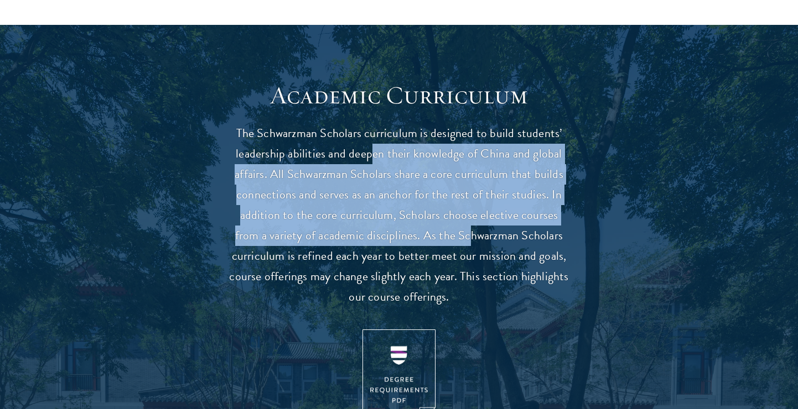
drag, startPoint x: 372, startPoint y: 160, endPoint x: 453, endPoint y: 227, distance: 105.0
click at [454, 227] on p "The Schwarzman Scholars curriculum is designed to build students’ leadership ab…" at bounding box center [398, 215] width 343 height 184
click at [453, 227] on p "The Schwarzman Scholars curriculum is designed to build students’ leadership ab…" at bounding box center [398, 215] width 343 height 184
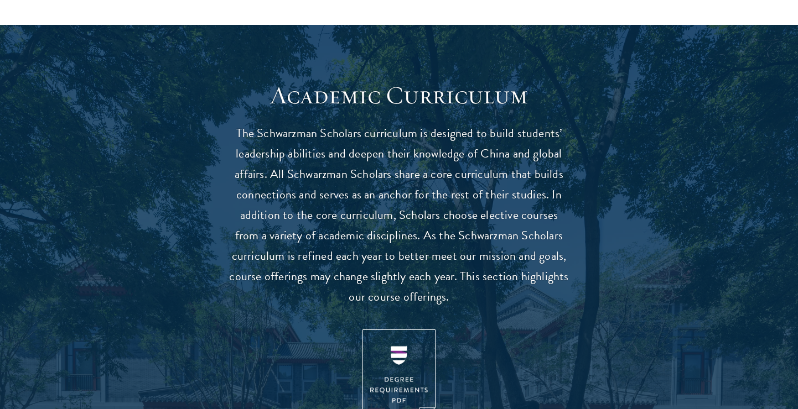
click at [453, 227] on p "The Schwarzman Scholars curriculum is designed to build students’ leadership ab…" at bounding box center [398, 215] width 343 height 184
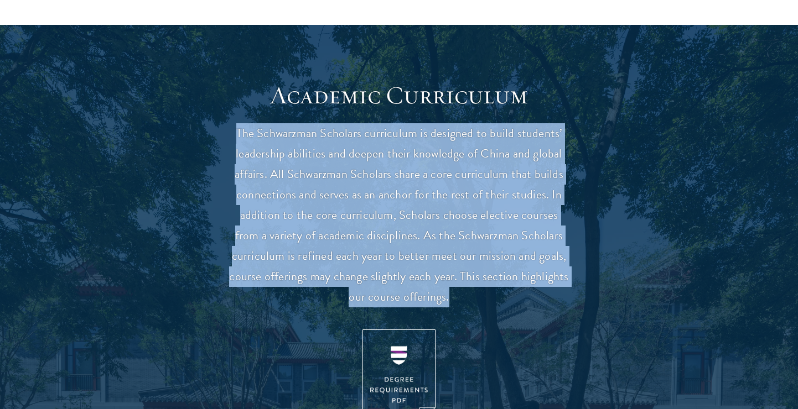
click at [453, 227] on p "The Schwarzman Scholars curriculum is designed to build students’ leadership ab…" at bounding box center [398, 215] width 343 height 184
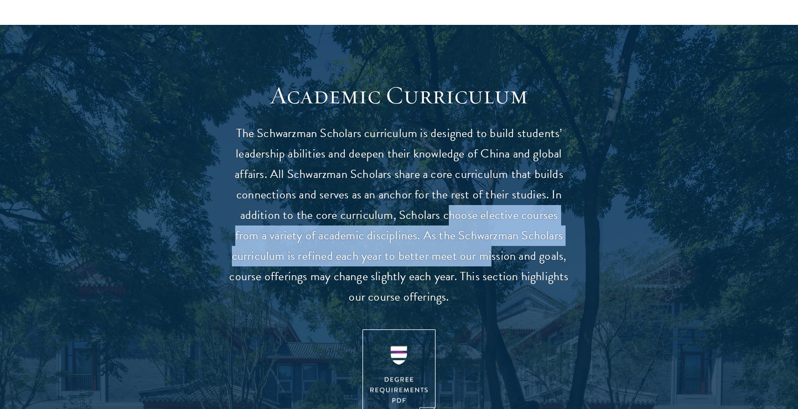
drag, startPoint x: 434, startPoint y: 212, endPoint x: 489, endPoint y: 254, distance: 69.1
click at [489, 253] on p "The Schwarzman Scholars curriculum is designed to build students’ leadership ab…" at bounding box center [398, 215] width 343 height 184
click at [489, 254] on p "The Schwarzman Scholars curriculum is designed to build students’ leadership ab…" at bounding box center [398, 215] width 343 height 184
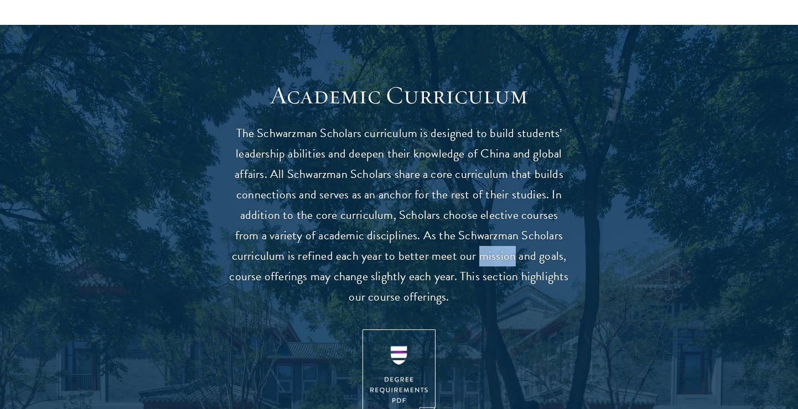
click at [489, 254] on p "The Schwarzman Scholars curriculum is designed to build students’ leadership ab…" at bounding box center [398, 215] width 343 height 184
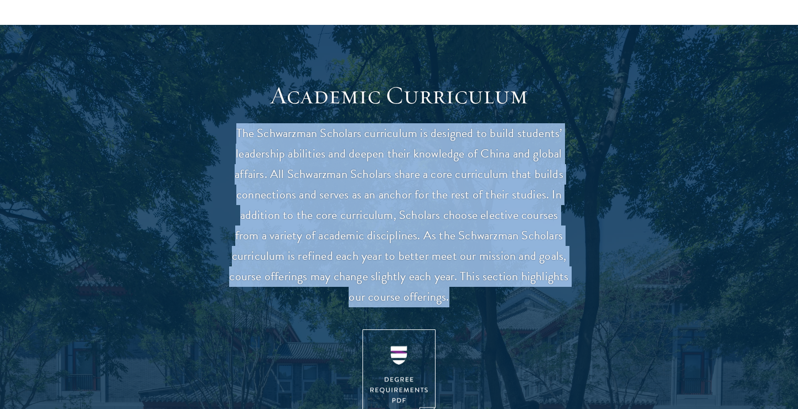
click at [455, 236] on p "The Schwarzman Scholars curriculum is designed to build students’ leadership ab…" at bounding box center [398, 215] width 343 height 184
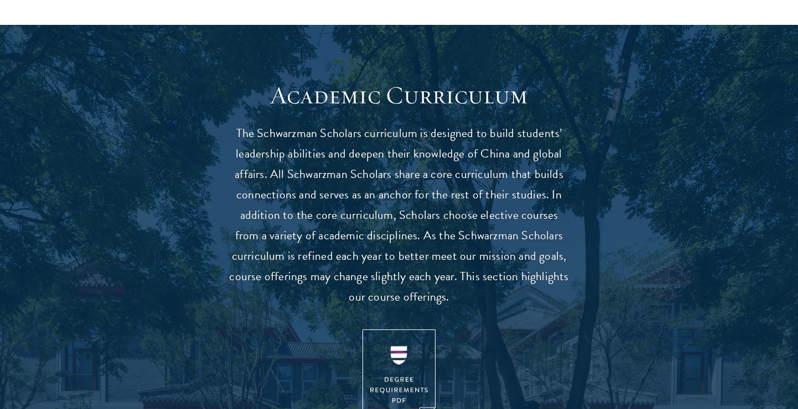
click at [455, 236] on p "The Schwarzman Scholars curriculum is designed to build students’ leadership ab…" at bounding box center [398, 215] width 343 height 184
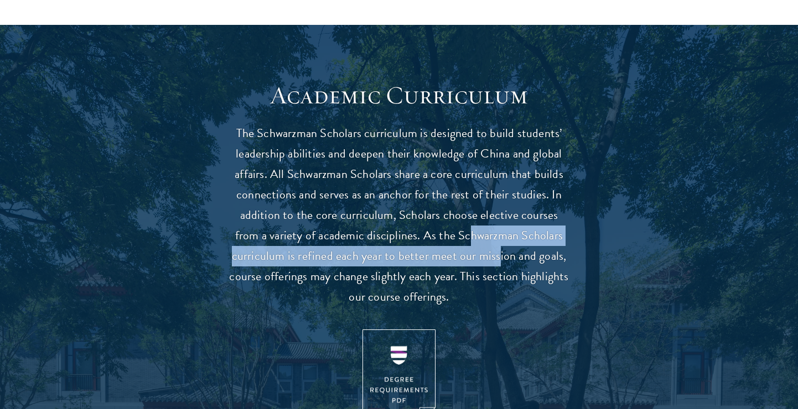
drag, startPoint x: 454, startPoint y: 236, endPoint x: 505, endPoint y: 261, distance: 56.9
click at [505, 261] on p "The Schwarzman Scholars curriculum is designed to build students’ leadership ab…" at bounding box center [398, 215] width 343 height 184
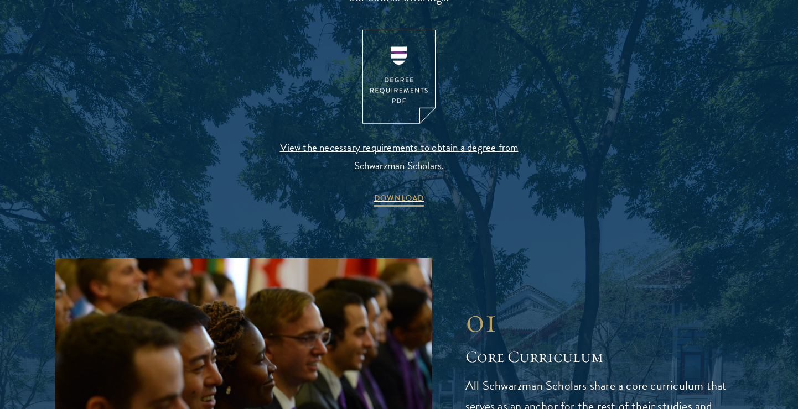
scroll to position [1206, 0]
click at [413, 84] on img at bounding box center [398, 76] width 73 height 95
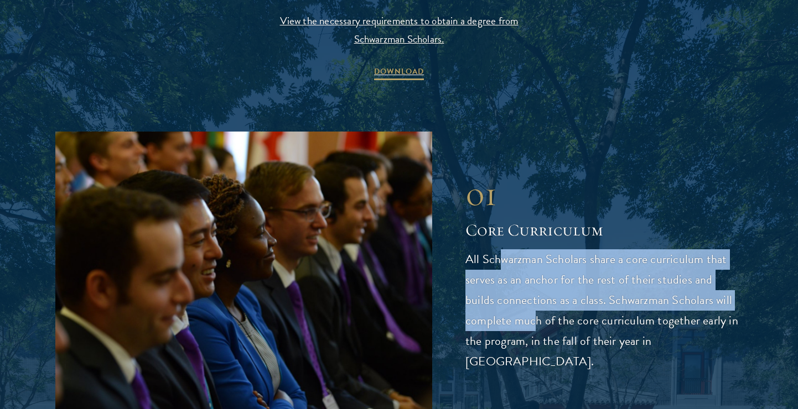
drag, startPoint x: 499, startPoint y: 273, endPoint x: 535, endPoint y: 337, distance: 73.8
click at [536, 337] on p "All Schwarzman Scholars share a core curriculum that serves as an anchor for th…" at bounding box center [603, 310] width 277 height 123
click at [535, 337] on p "All Schwarzman Scholars share a core curriculum that serves as an anchor for th…" at bounding box center [603, 310] width 277 height 123
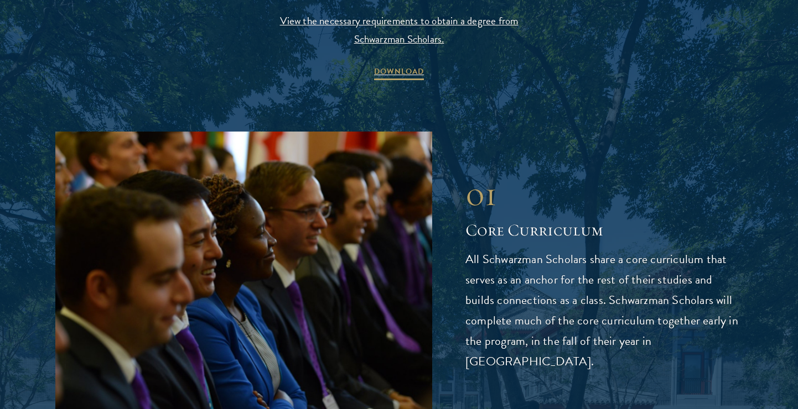
click at [535, 337] on p "All Schwarzman Scholars share a core curriculum that serves as an anchor for th…" at bounding box center [603, 310] width 277 height 123
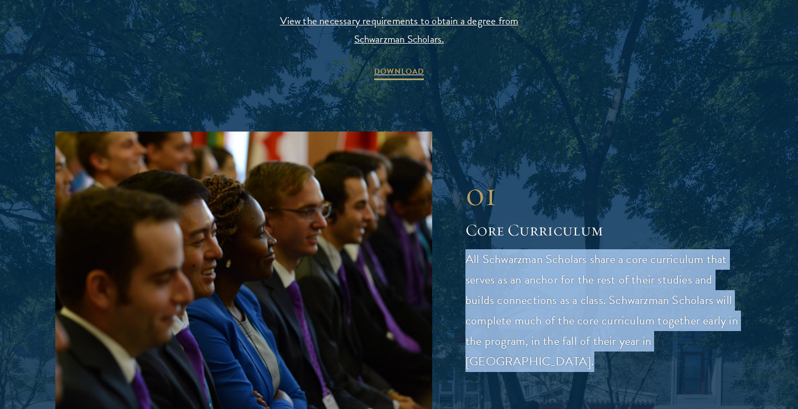
click at [535, 337] on p "All Schwarzman Scholars share a core curriculum that serves as an anchor for th…" at bounding box center [603, 310] width 277 height 123
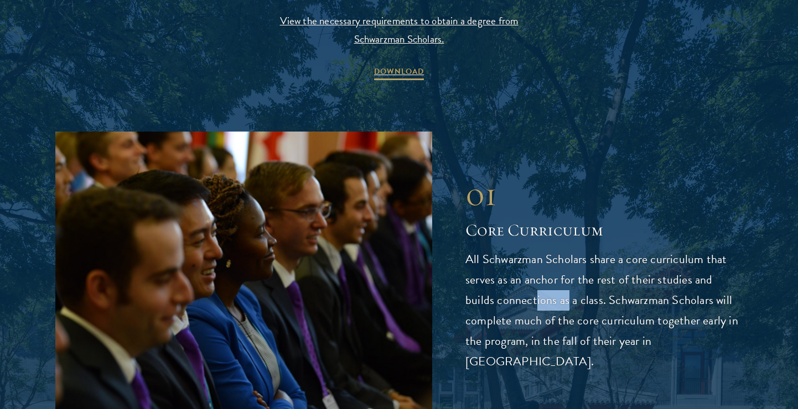
drag, startPoint x: 504, startPoint y: 300, endPoint x: 535, endPoint y: 320, distance: 37.0
click at [536, 320] on p "All Schwarzman Scholars share a core curriculum that serves as an anchor for th…" at bounding box center [603, 310] width 277 height 123
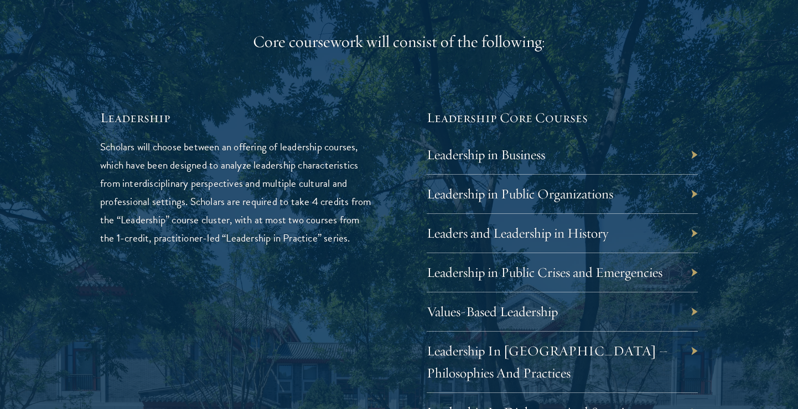
scroll to position [1777, 0]
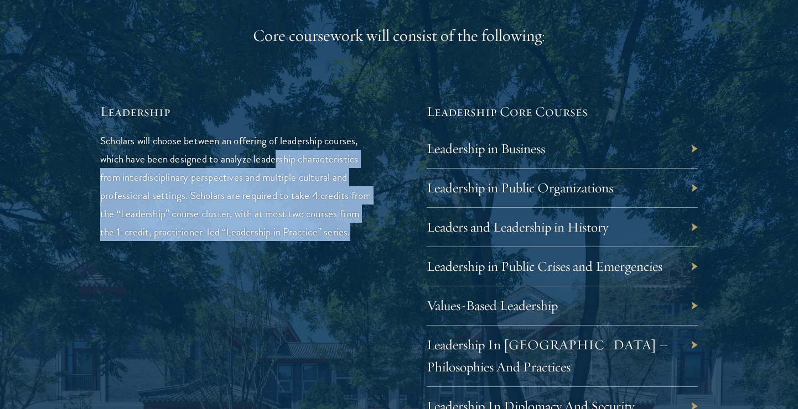
drag, startPoint x: 277, startPoint y: 157, endPoint x: 368, endPoint y: 264, distance: 140.9
click at [311, 215] on p "Scholars will choose between an offering of leadership courses, which have been…" at bounding box center [235, 187] width 271 height 110
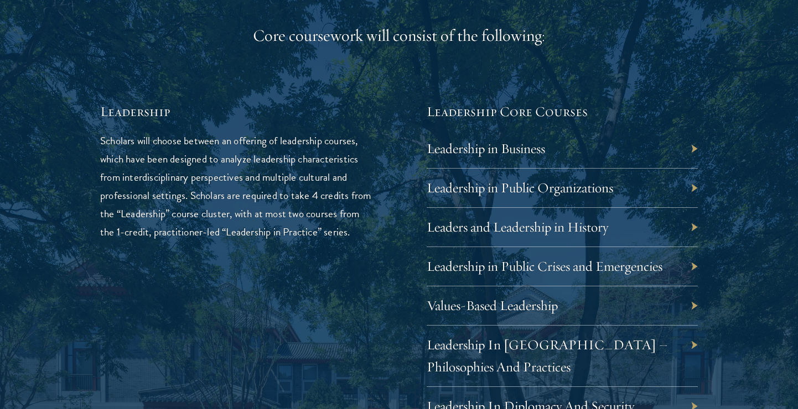
click at [311, 215] on p "Scholars will choose between an offering of leadership courses, which have been…" at bounding box center [235, 187] width 271 height 110
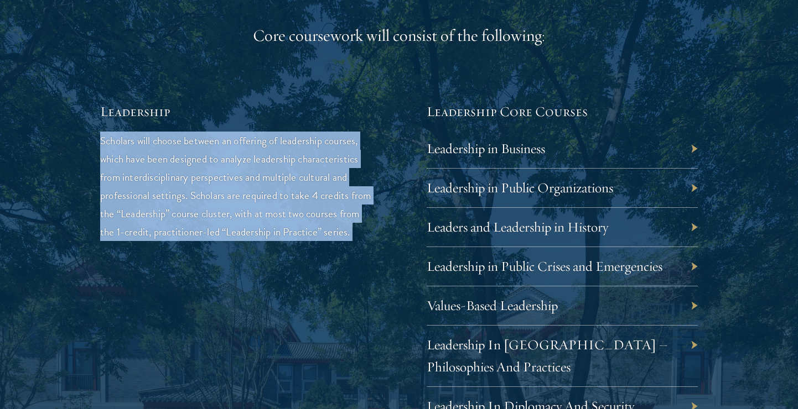
click at [332, 236] on p "Scholars will choose between an offering of leadership courses, which have been…" at bounding box center [235, 187] width 271 height 110
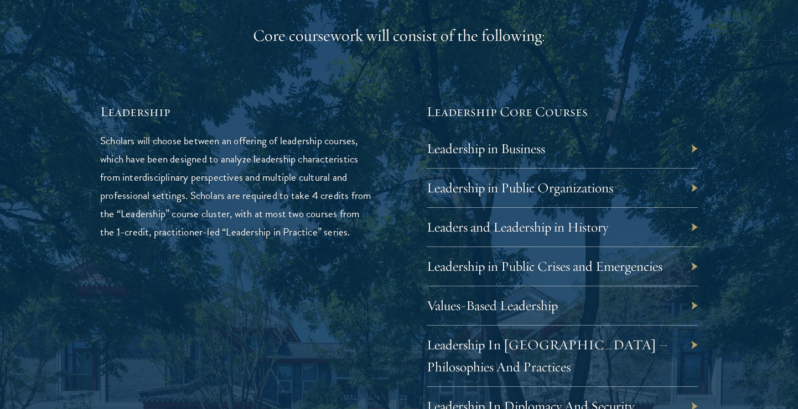
click at [332, 236] on p "Scholars will choose between an offering of leadership courses, which have been…" at bounding box center [235, 187] width 271 height 110
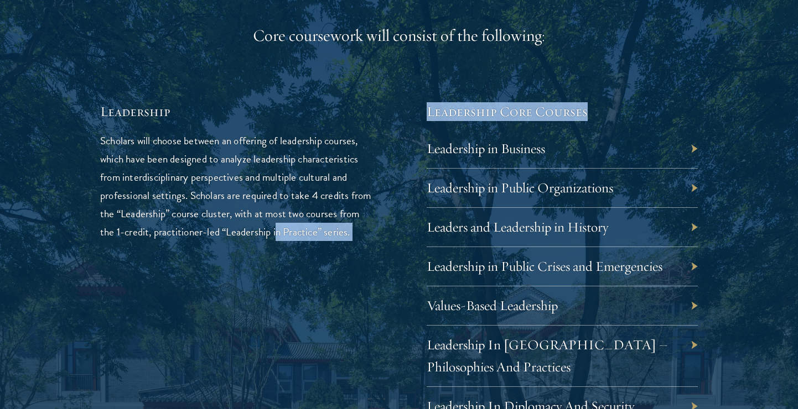
drag, startPoint x: 300, startPoint y: 233, endPoint x: 407, endPoint y: 233, distance: 106.8
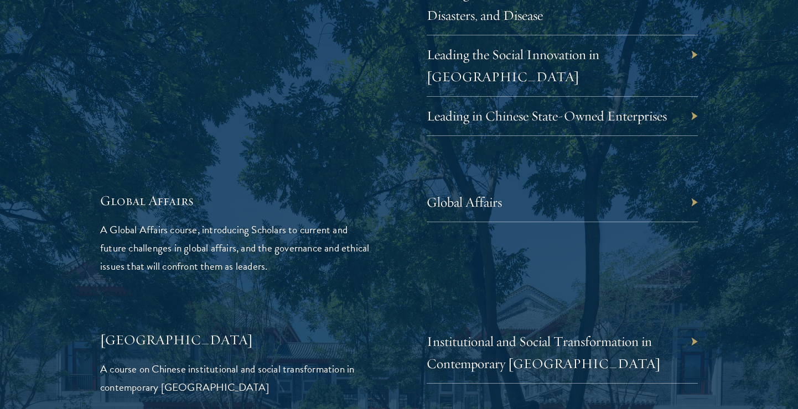
scroll to position [2471, 0]
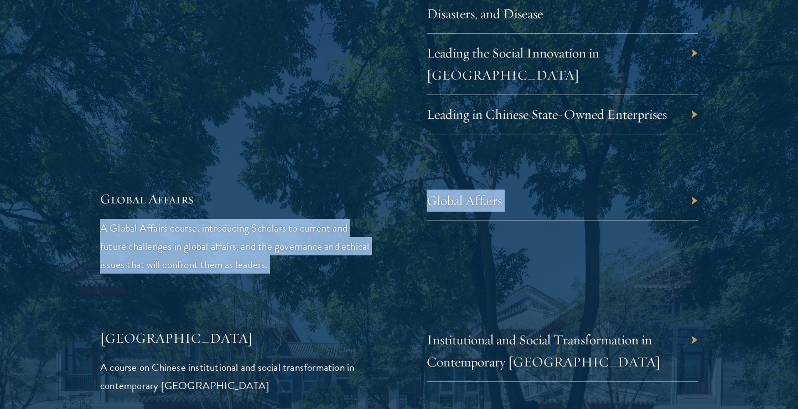
drag, startPoint x: 234, startPoint y: 195, endPoint x: 295, endPoint y: 256, distance: 86.1
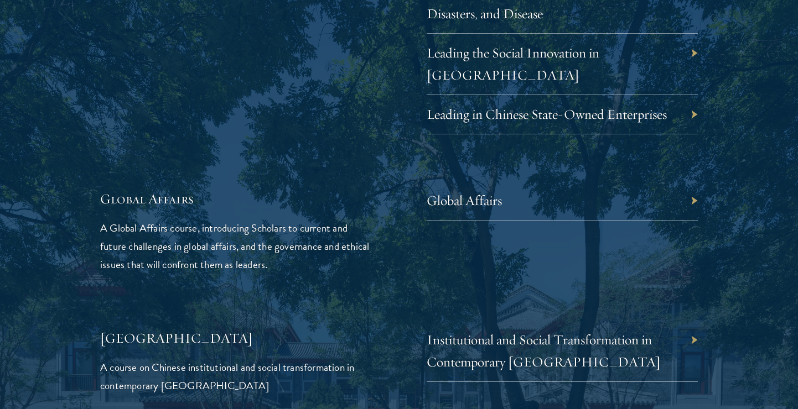
click at [287, 246] on p "A Global Affairs course, introducing Scholars to current and future challenges …" at bounding box center [235, 246] width 271 height 55
drag, startPoint x: 141, startPoint y: 243, endPoint x: 287, endPoint y: 243, distance: 146.0
click at [287, 243] on p "A Global Affairs course, introducing Scholars to current and future challenges …" at bounding box center [235, 246] width 271 height 55
click at [498, 192] on link "Global Affairs" at bounding box center [472, 200] width 75 height 17
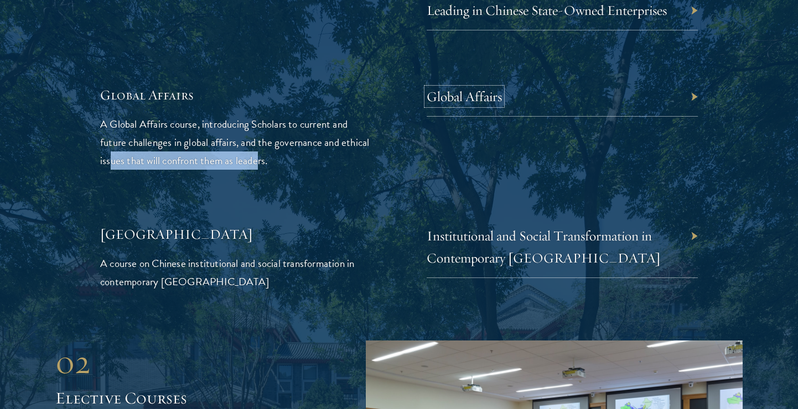
scroll to position [2576, 0]
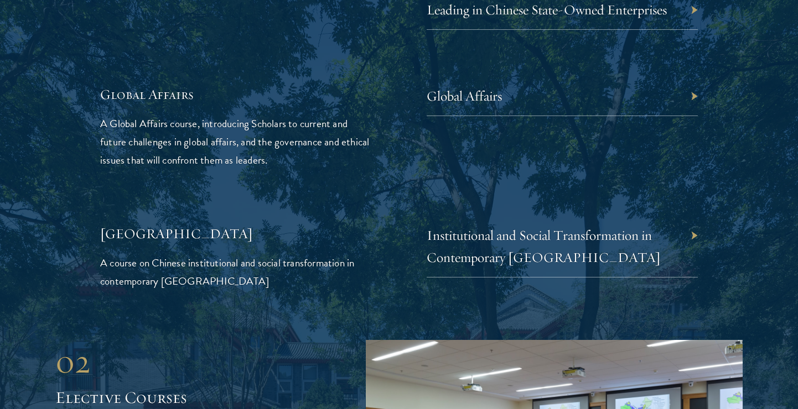
click at [598, 227] on div "Institutional and Social Transformation in Contemporary China" at bounding box center [561, 246] width 271 height 61
click at [695, 216] on div "Institutional and Social Transformation in Contemporary China" at bounding box center [561, 246] width 271 height 61
click at [642, 227] on link "Institutional and Social Transformation in Contemporary China" at bounding box center [552, 246] width 234 height 39
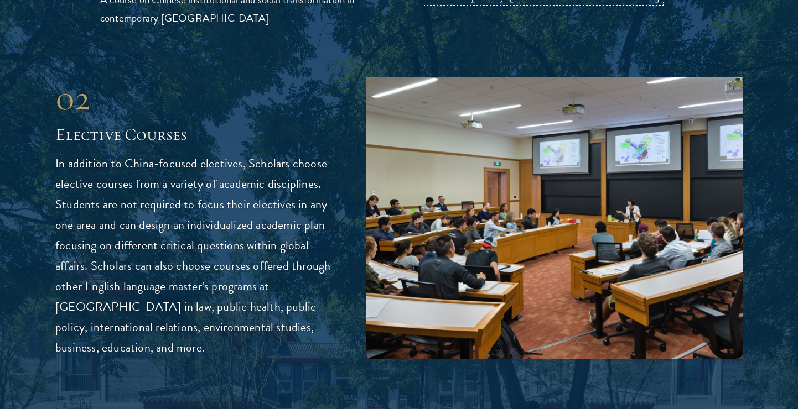
scroll to position [2863, 0]
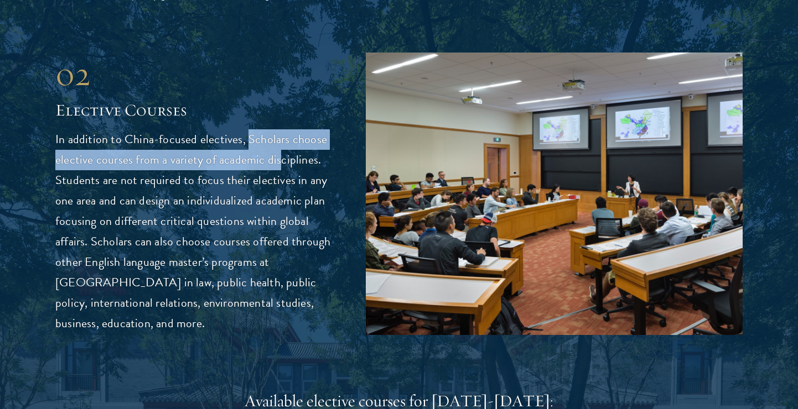
drag, startPoint x: 243, startPoint y: 124, endPoint x: 274, endPoint y: 150, distance: 40.4
click at [279, 148] on p "In addition to China-focused electives, Scholars choose elective courses from a…" at bounding box center [193, 231] width 277 height 205
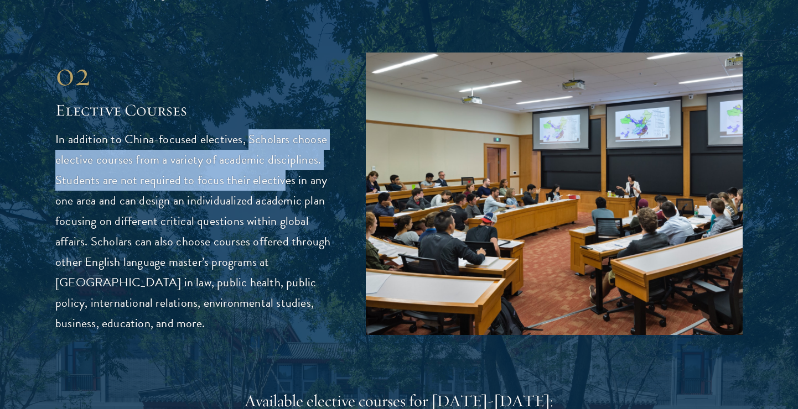
click at [275, 186] on p "In addition to China-focused electives, Scholars choose elective courses from a…" at bounding box center [193, 231] width 277 height 205
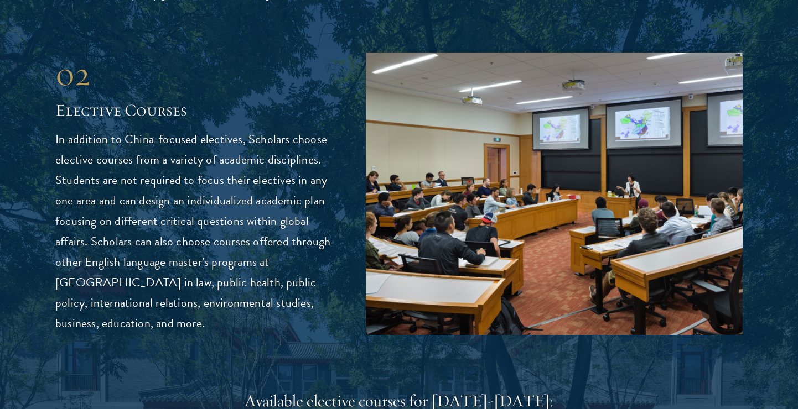
click at [275, 186] on p "In addition to China-focused electives, Scholars choose elective courses from a…" at bounding box center [193, 231] width 277 height 205
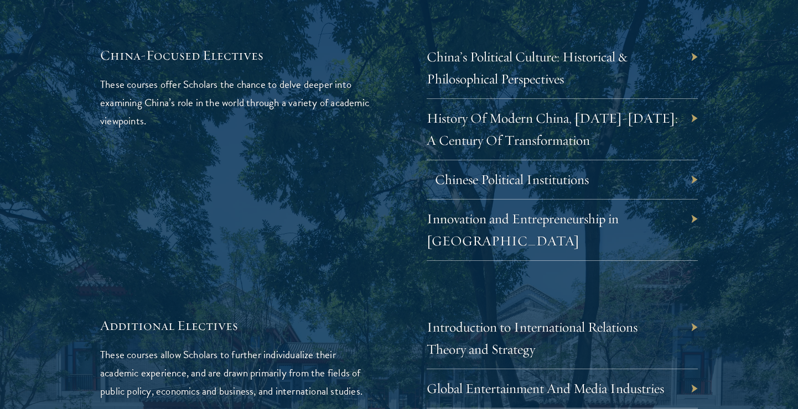
scroll to position [3292, 0]
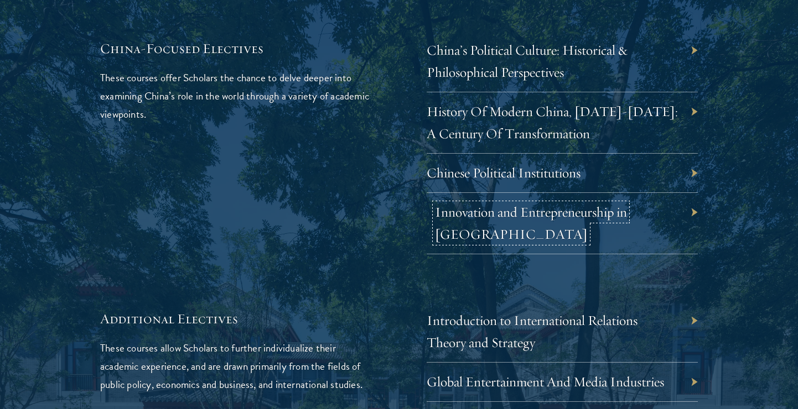
click at [540, 204] on link "Innovation and Entrepreneurship in [GEOGRAPHIC_DATA]" at bounding box center [531, 223] width 192 height 39
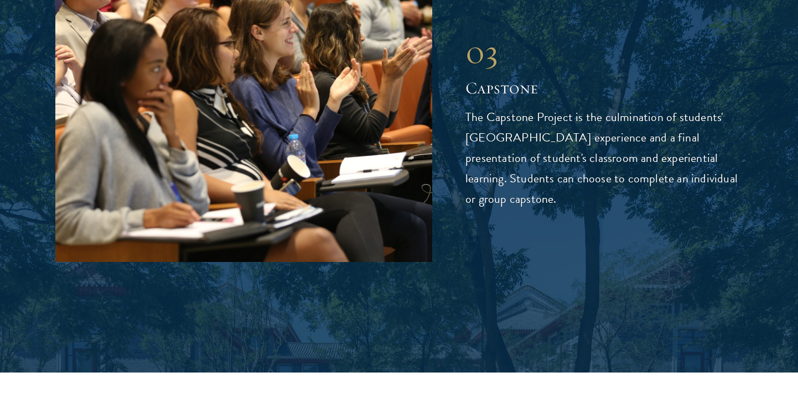
scroll to position [3848, 0]
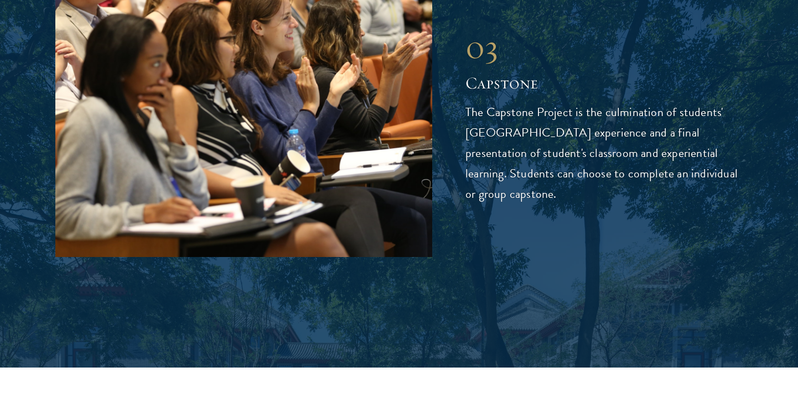
click at [534, 102] on p "The Capstone Project is the culmination of students' Schwarzman College experie…" at bounding box center [603, 153] width 277 height 102
click at [548, 120] on p "The Capstone Project is the culmination of students' Schwarzman College experie…" at bounding box center [603, 153] width 277 height 102
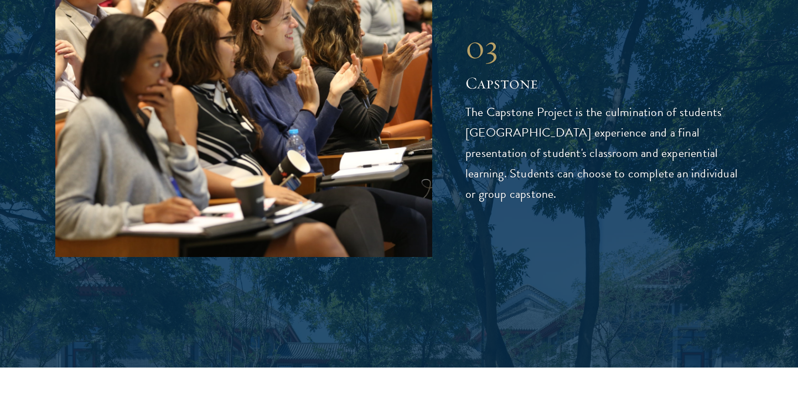
click at [548, 120] on p "The Capstone Project is the culmination of students' Schwarzman College experie…" at bounding box center [603, 153] width 277 height 102
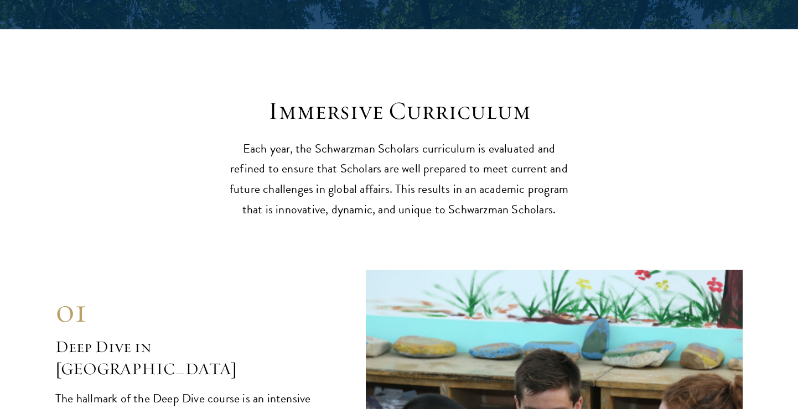
scroll to position [4202, 0]
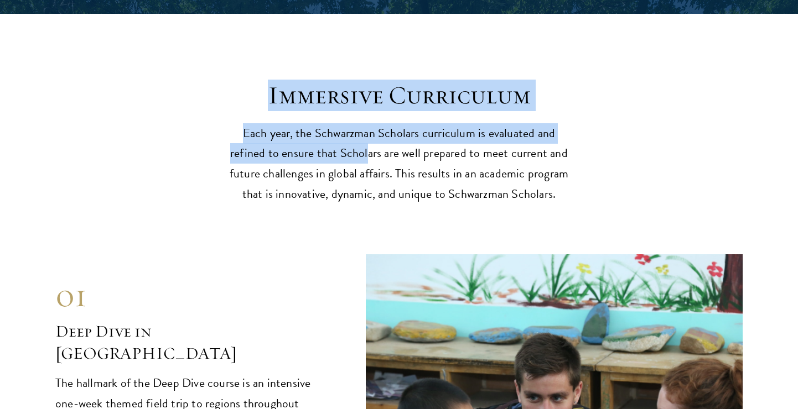
drag, startPoint x: 262, startPoint y: 50, endPoint x: 363, endPoint y: 123, distance: 124.0
click at [364, 123] on header "Immersive Curriculum Each year, the Schwarzman Scholars curriculum is evaluated…" at bounding box center [398, 142] width 343 height 125
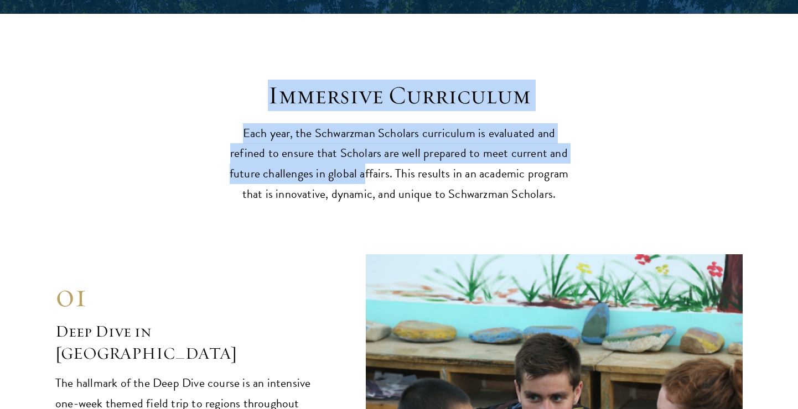
click at [363, 123] on p "Each year, the Schwarzman Scholars curriculum is evaluated and refined to ensur…" at bounding box center [398, 164] width 343 height 82
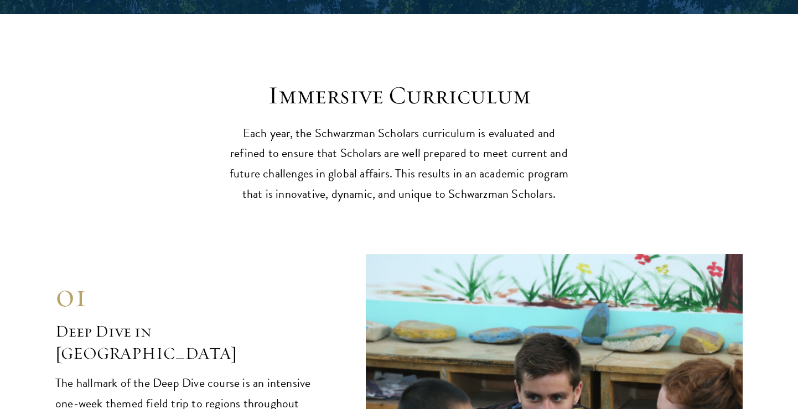
click at [363, 123] on p "Each year, the Schwarzman Scholars curriculum is evaluated and refined to ensur…" at bounding box center [398, 164] width 343 height 82
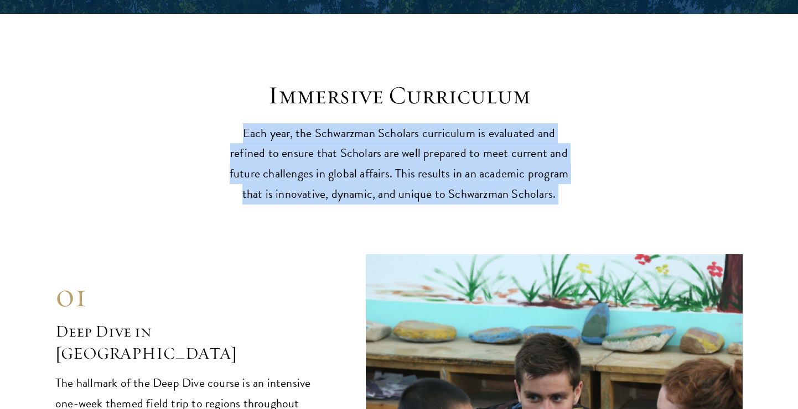
click at [363, 123] on p "Each year, the Schwarzman Scholars curriculum is evaluated and refined to ensur…" at bounding box center [398, 164] width 343 height 82
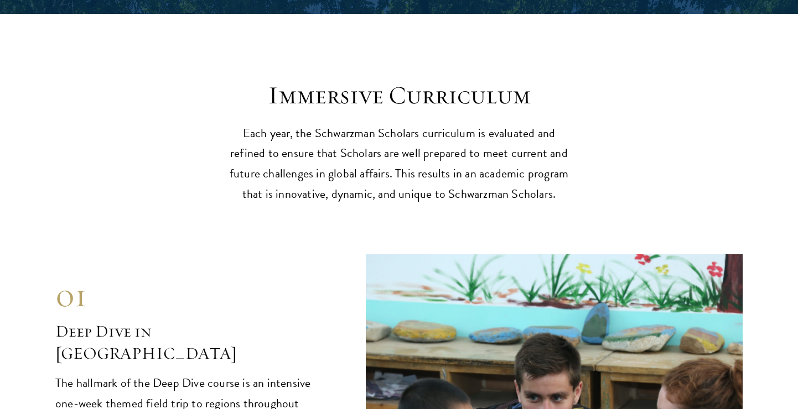
click at [363, 123] on p "Each year, the Schwarzman Scholars curriculum is evaluated and refined to ensur…" at bounding box center [398, 164] width 343 height 82
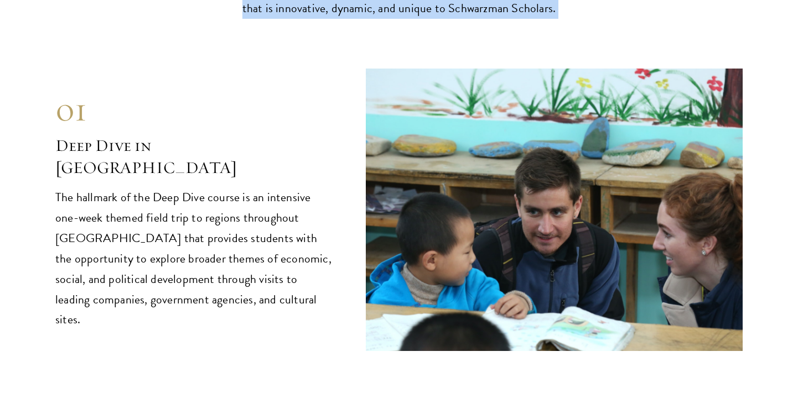
scroll to position [4389, 0]
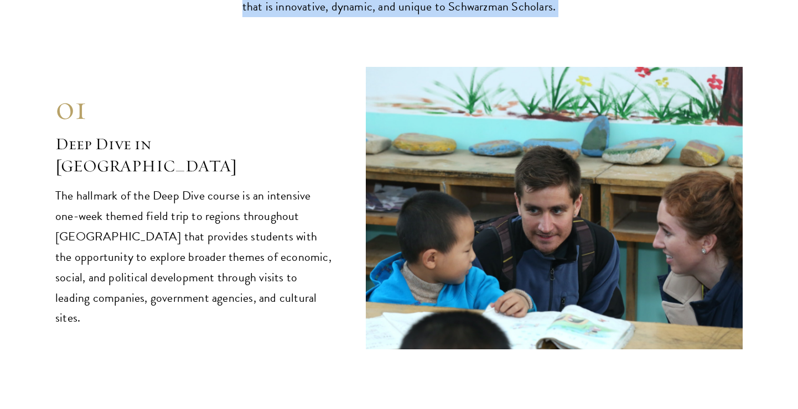
click at [243, 186] on p "The hallmark of the Deep Dive course is an intensive one-week themed field trip…" at bounding box center [193, 257] width 277 height 143
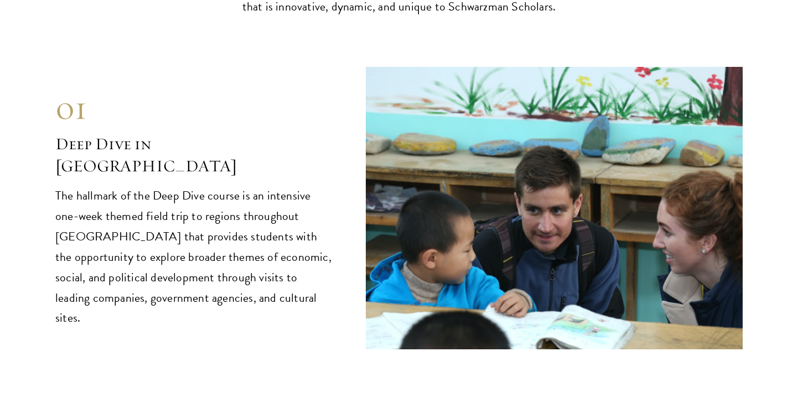
click at [243, 186] on p "The hallmark of the Deep Dive course is an intensive one-week themed field trip…" at bounding box center [193, 257] width 277 height 143
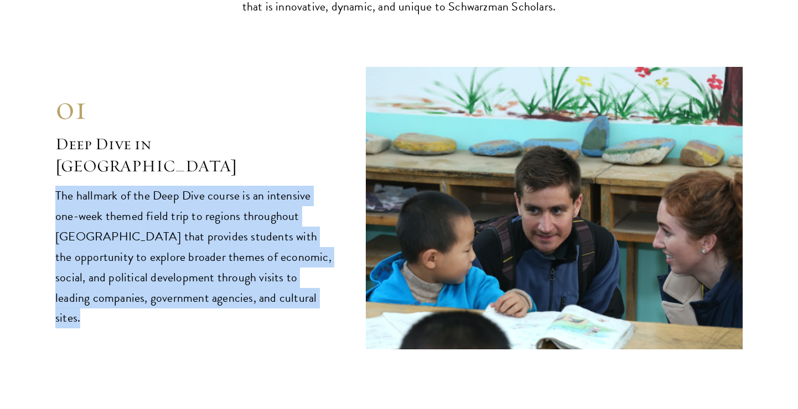
click at [295, 186] on p "The hallmark of the Deep Dive course is an intensive one-week themed field trip…" at bounding box center [193, 257] width 277 height 143
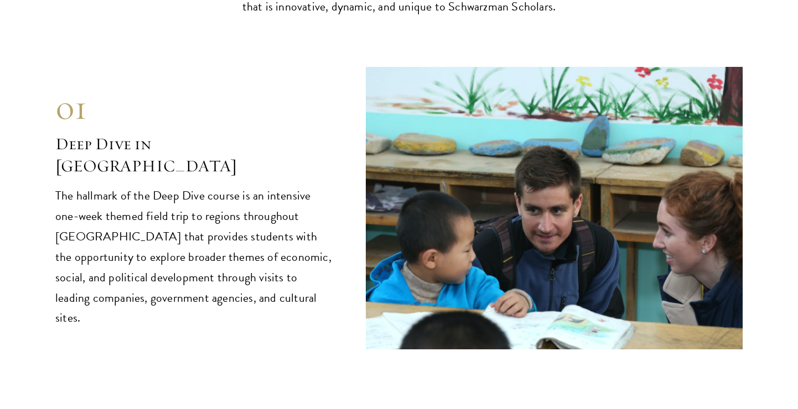
click at [295, 186] on p "The hallmark of the Deep Dive course is an intensive one-week themed field trip…" at bounding box center [193, 257] width 277 height 143
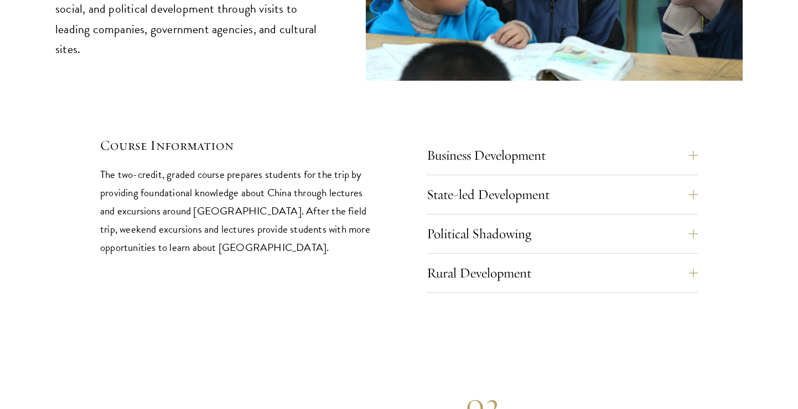
scroll to position [4676, 0]
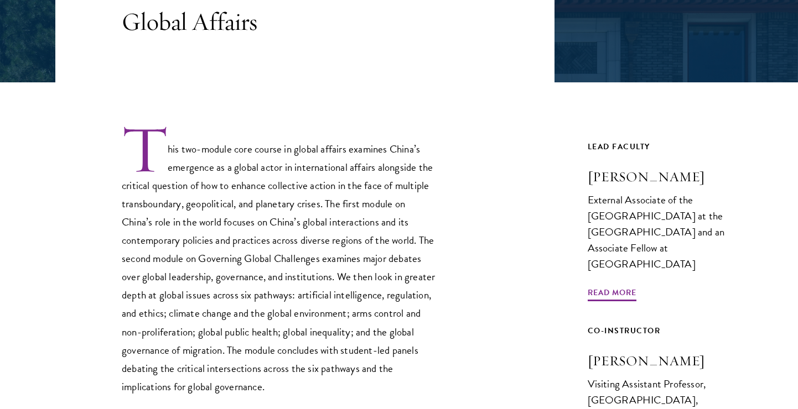
scroll to position [261, 0]
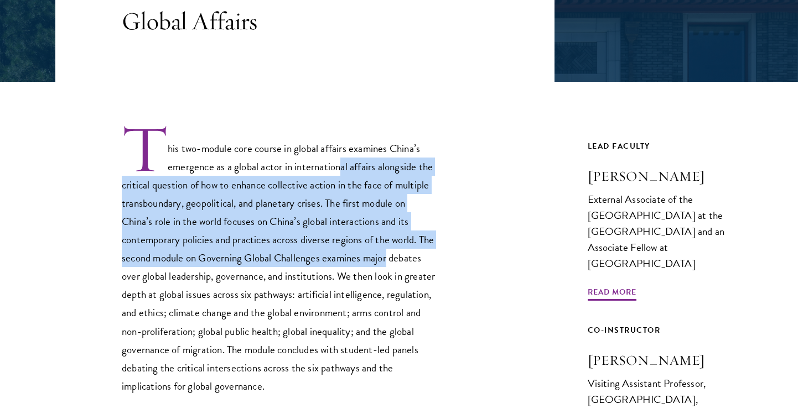
drag, startPoint x: 340, startPoint y: 163, endPoint x: 412, endPoint y: 268, distance: 127.2
click at [412, 268] on p "This two-module core course in global affairs examines China’s emergence as a g…" at bounding box center [279, 259] width 315 height 272
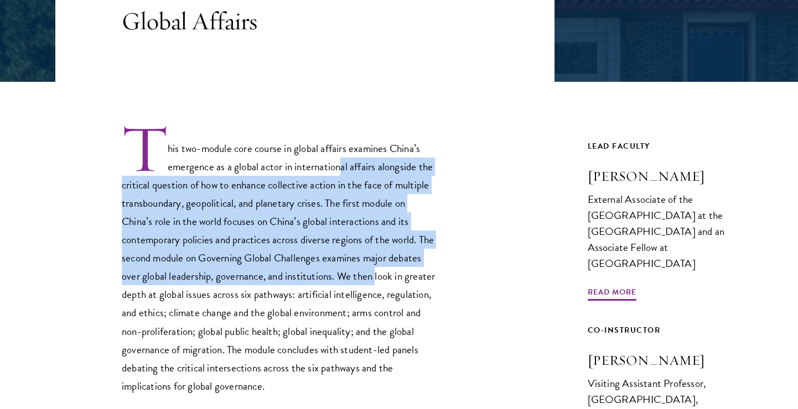
click at [410, 266] on p "This two-module core course in global affairs examines China’s emergence as a g…" at bounding box center [279, 259] width 315 height 272
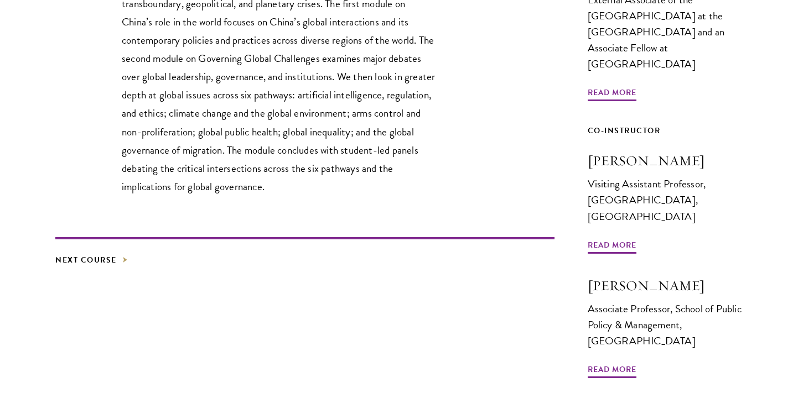
scroll to position [462, 0]
click at [410, 185] on p "This two-module core course in global affairs examines China’s emergence as a g…" at bounding box center [279, 59] width 315 height 272
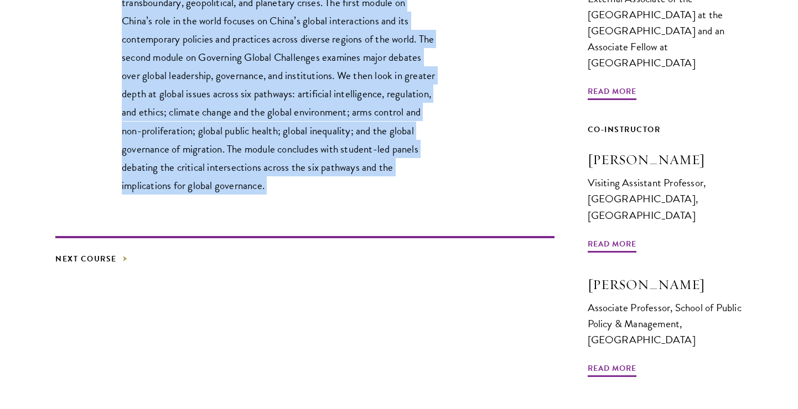
click at [410, 185] on p "This two-module core course in global affairs examines China’s emergence as a g…" at bounding box center [279, 59] width 315 height 272
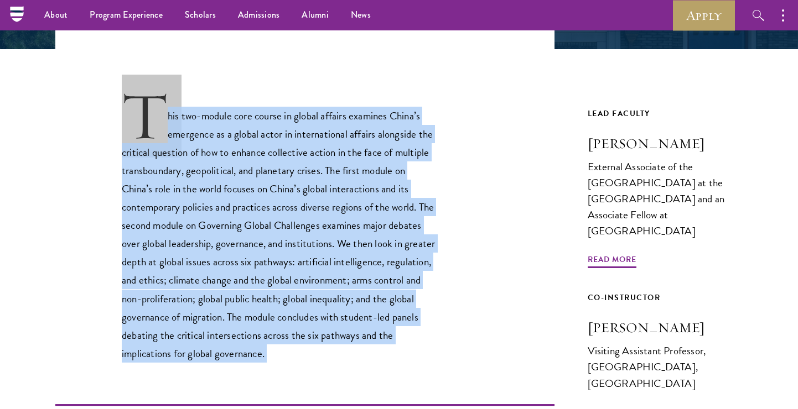
scroll to position [267, 0]
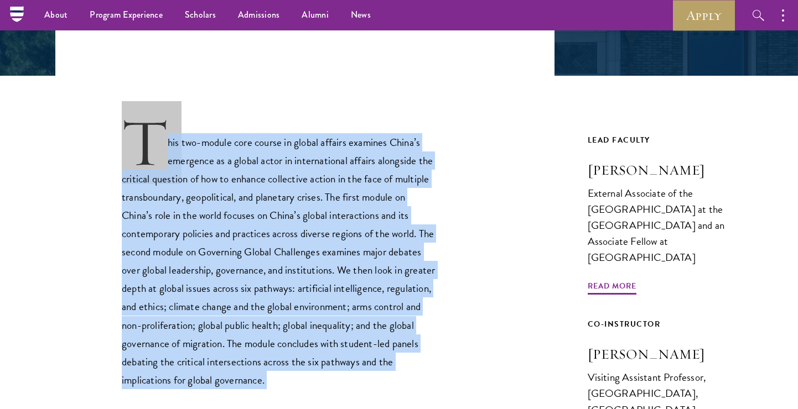
click at [410, 185] on p "This two-module core course in global affairs examines China’s emergence as a g…" at bounding box center [279, 253] width 315 height 272
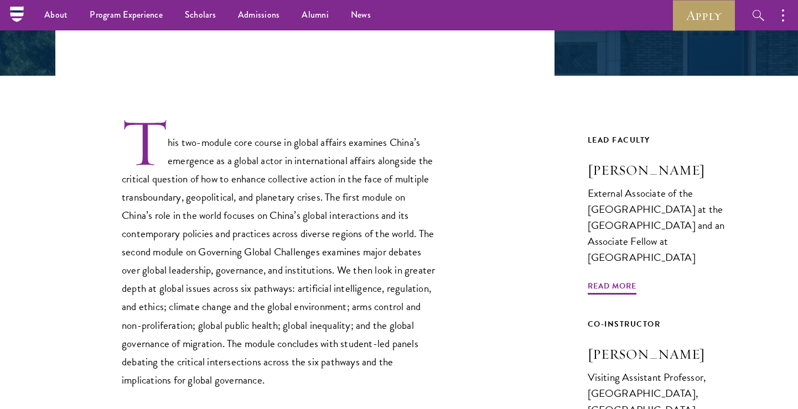
click at [410, 185] on p "This two-module core course in global affairs examines China’s emergence as a g…" at bounding box center [279, 253] width 315 height 272
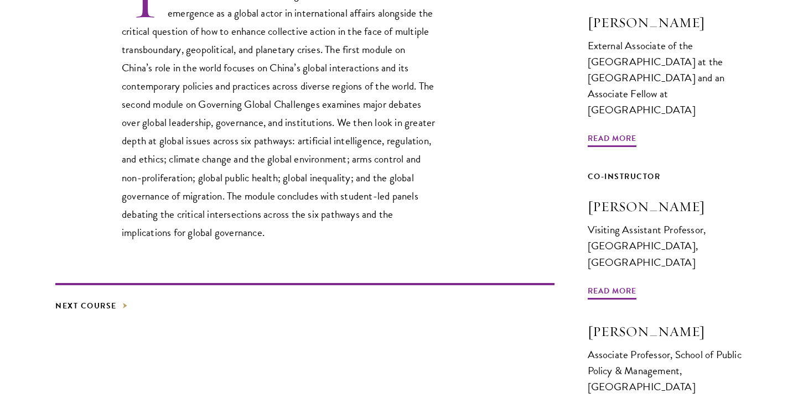
scroll to position [415, 0]
click at [629, 131] on span "Read More" at bounding box center [611, 139] width 49 height 17
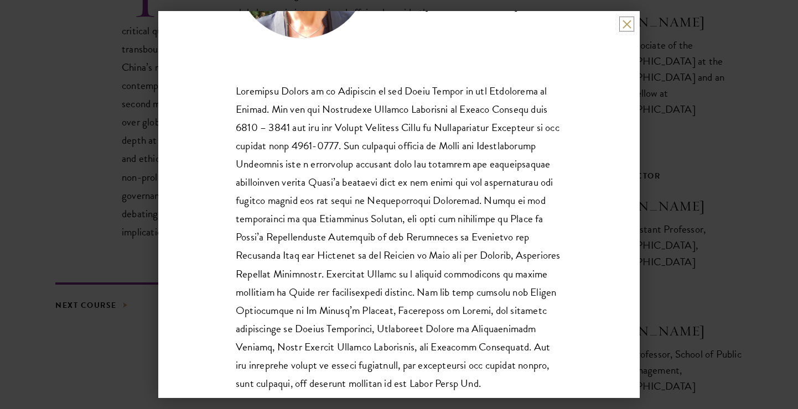
scroll to position [54, 0]
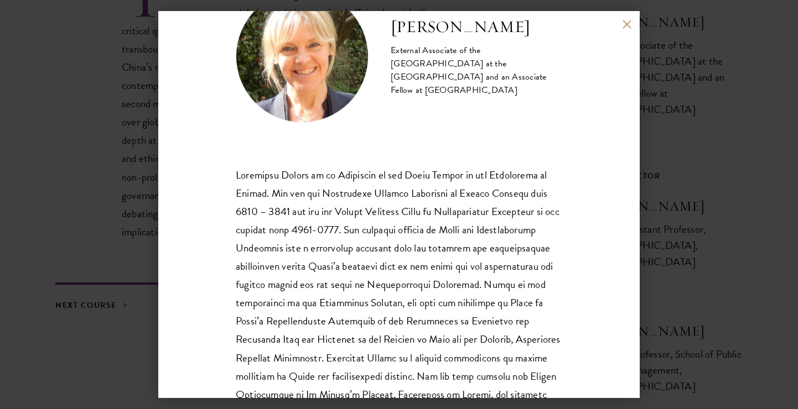
click at [501, 258] on p at bounding box center [399, 321] width 326 height 311
click at [501, 236] on span at bounding box center [398, 321] width 325 height 309
click at [486, 240] on span at bounding box center [398, 321] width 325 height 309
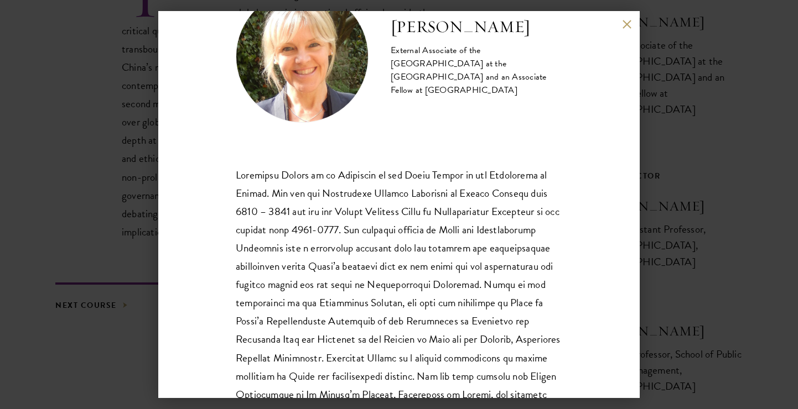
click at [487, 248] on span at bounding box center [398, 321] width 325 height 309
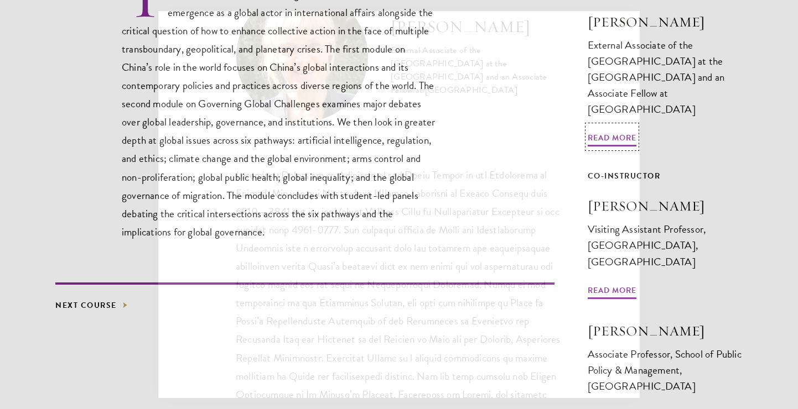
scroll to position [400, 0]
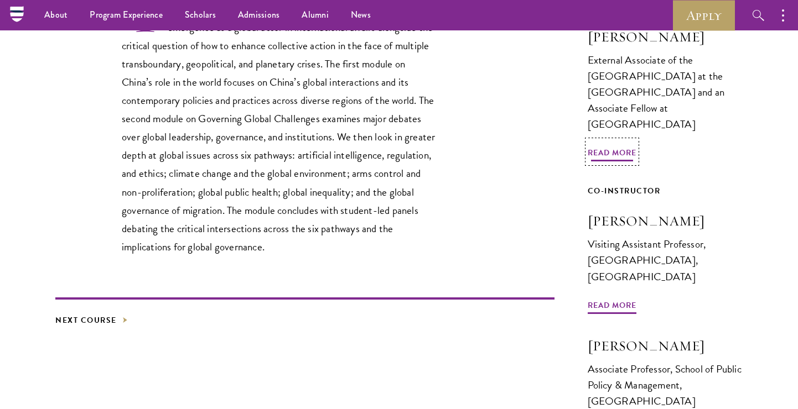
click at [631, 146] on span "Read More" at bounding box center [611, 154] width 49 height 17
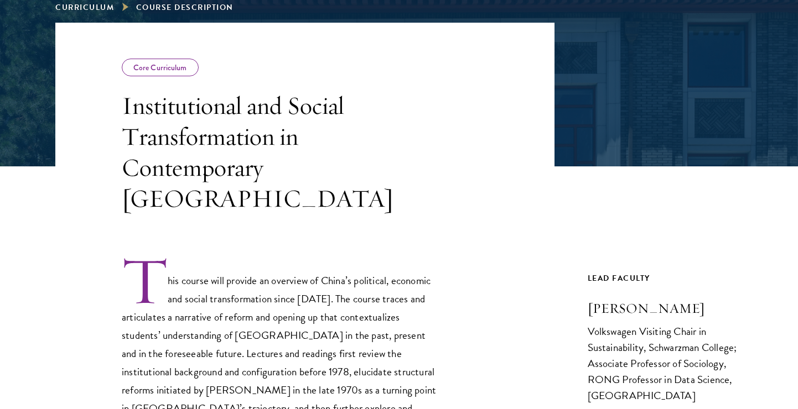
scroll to position [177, 0]
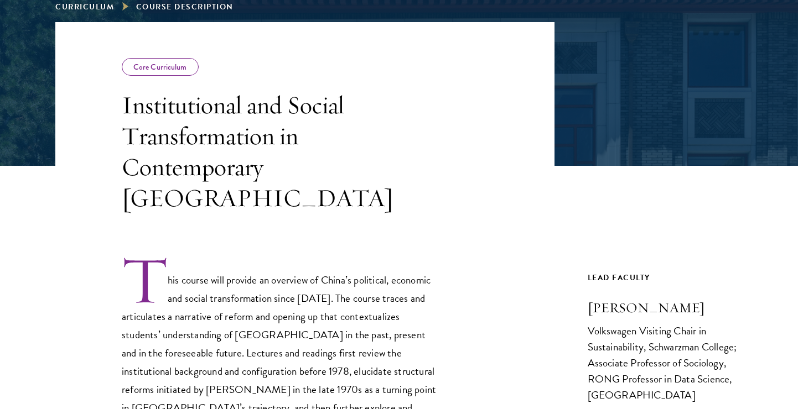
click at [363, 255] on p "This course will provide an overview of China’s political, economic and social …" at bounding box center [279, 354] width 315 height 199
click at [369, 255] on p "This course will provide an overview of China’s political, economic and social …" at bounding box center [279, 354] width 315 height 199
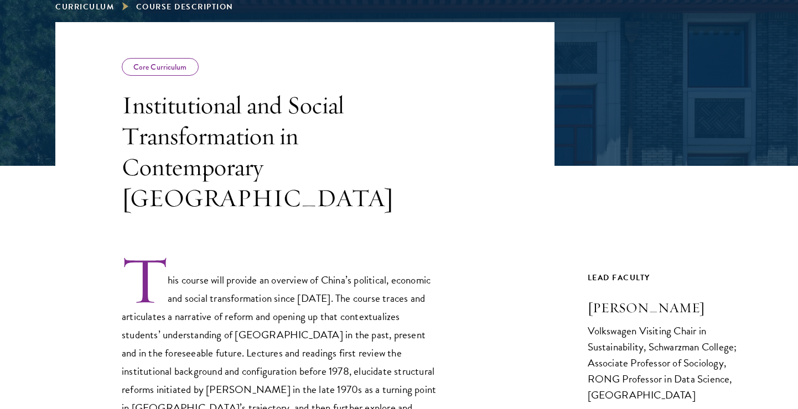
click at [369, 255] on p "This course will provide an overview of China’s political, economic and social …" at bounding box center [279, 354] width 315 height 199
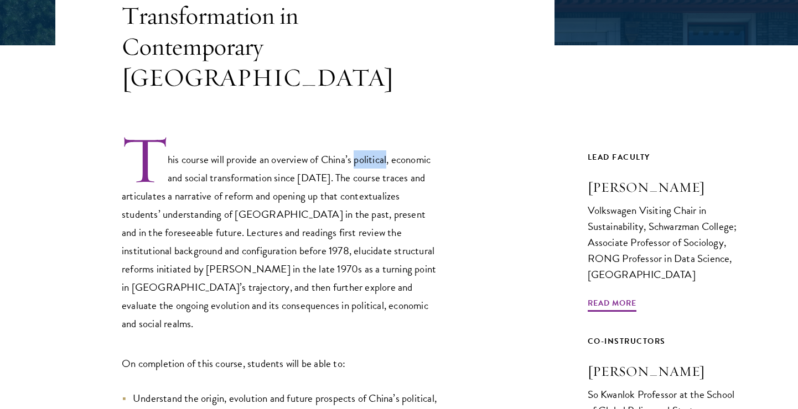
scroll to position [303, 0]
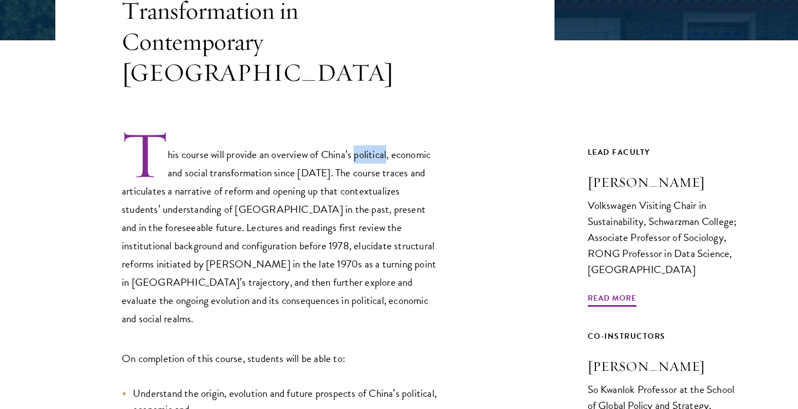
click at [347, 245] on p "This course will provide an overview of China’s political, economic and social …" at bounding box center [279, 228] width 315 height 199
click at [365, 228] on p "This course will provide an overview of China’s political, economic and social …" at bounding box center [279, 228] width 315 height 199
click at [376, 237] on p "This course will provide an overview of China’s political, economic and social …" at bounding box center [279, 228] width 315 height 199
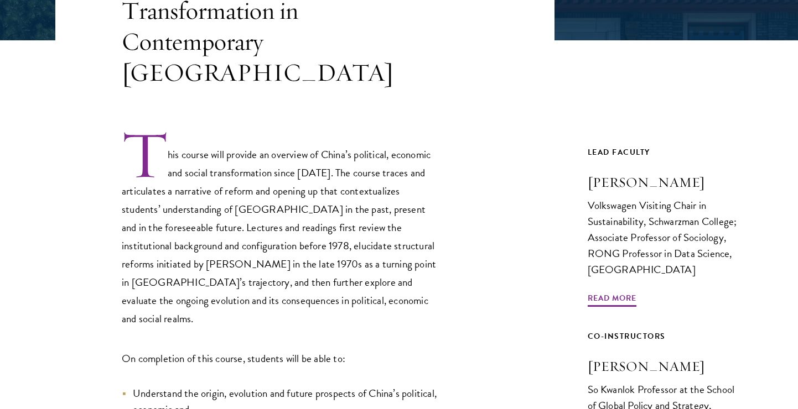
click at [376, 237] on p "This course will provide an overview of China’s political, economic and social …" at bounding box center [279, 228] width 315 height 199
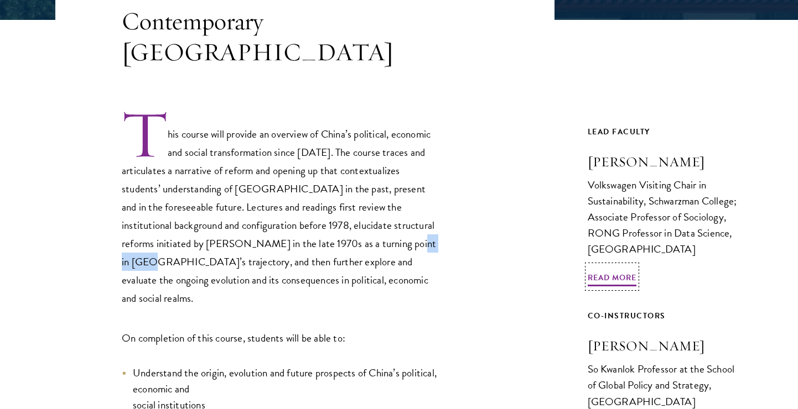
click at [624, 194] on div "Volkswagen Visiting Chair in Sustainability, Schwarzman College; Associate Prof…" at bounding box center [664, 217] width 155 height 80
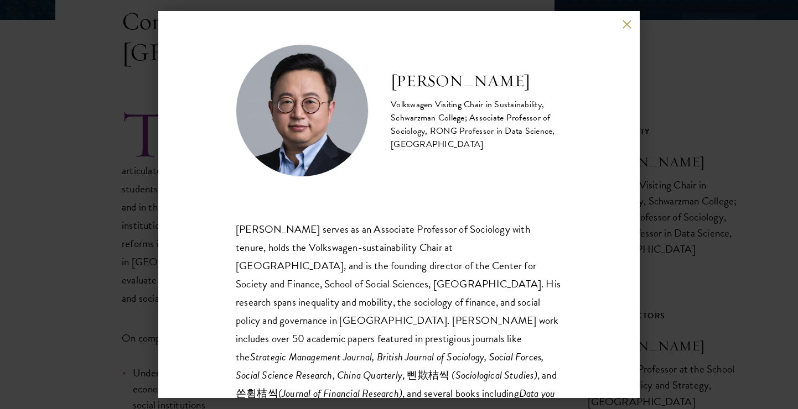
click at [448, 222] on p "Dr Lu Zheng serves as an Associate Professor of Sociology with tenure, holds th…" at bounding box center [399, 393] width 326 height 347
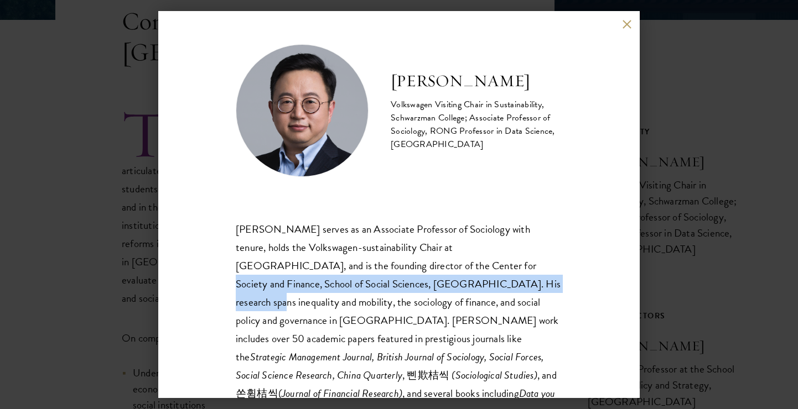
drag, startPoint x: 401, startPoint y: 258, endPoint x: 454, endPoint y: 277, distance: 55.6
click at [455, 277] on p "Dr Lu Zheng serves as an Associate Professor of Sociology with tenure, holds th…" at bounding box center [399, 393] width 326 height 347
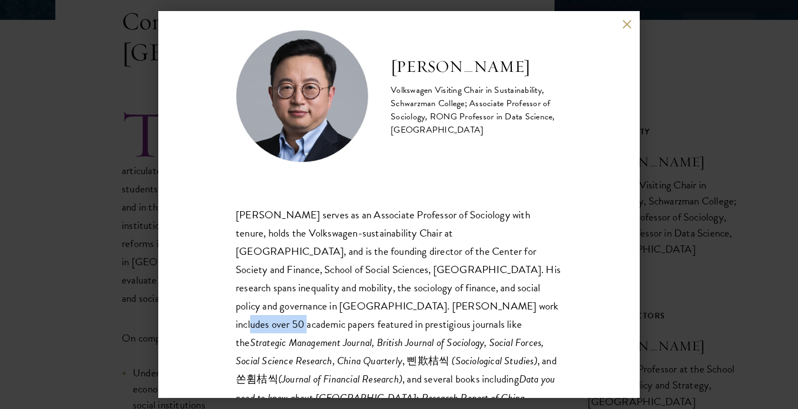
drag, startPoint x: 411, startPoint y: 307, endPoint x: 463, endPoint y: 314, distance: 52.4
click at [472, 314] on p "Dr Lu Zheng serves as an Associate Professor of Sociology with tenure, holds th…" at bounding box center [399, 379] width 326 height 347
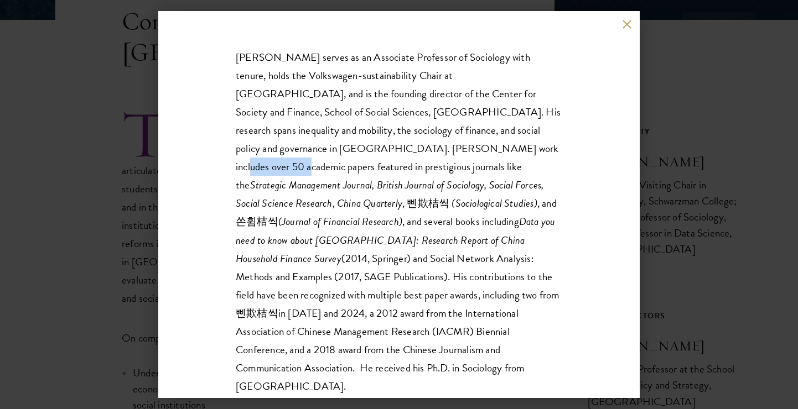
scroll to position [202, 0]
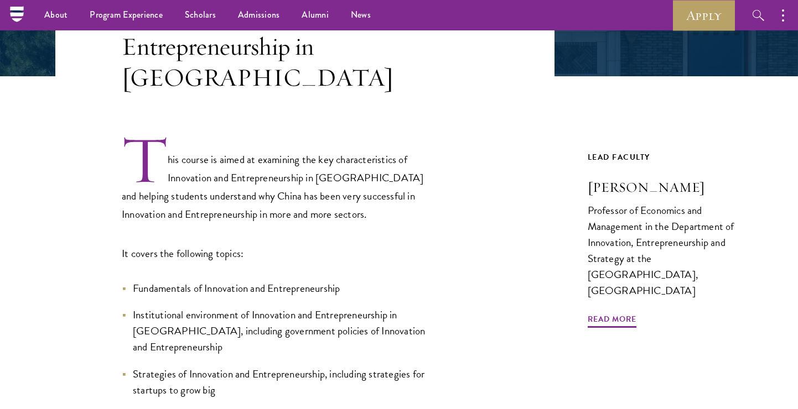
scroll to position [202, 0]
